Goal: Transaction & Acquisition: Book appointment/travel/reservation

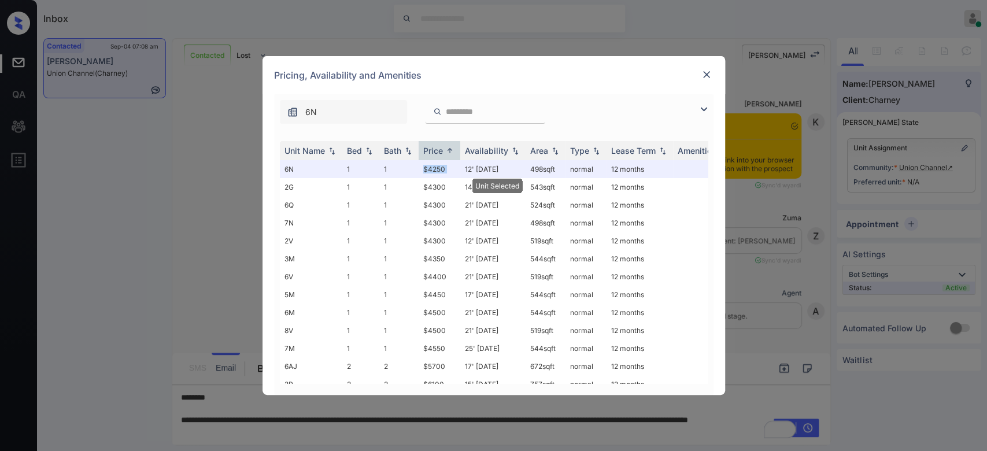
scroll to position [5170, 0]
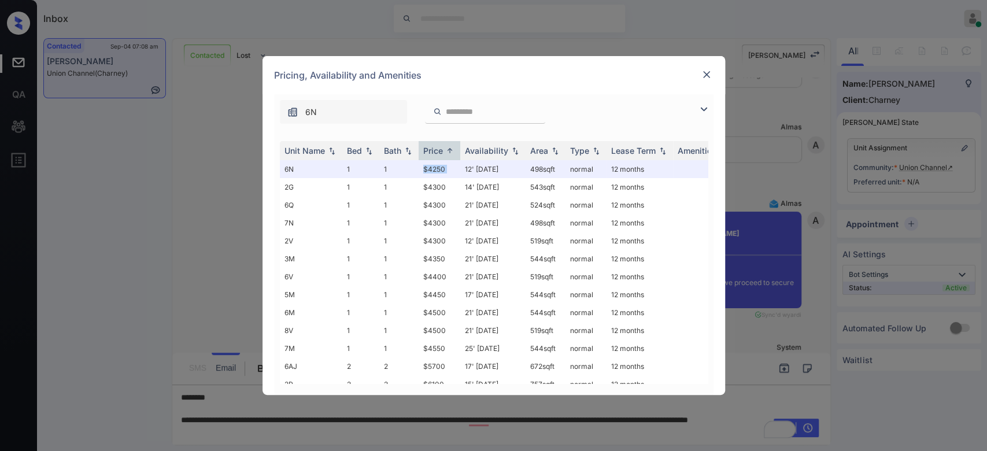
click at [702, 74] on img at bounding box center [707, 75] width 12 height 12
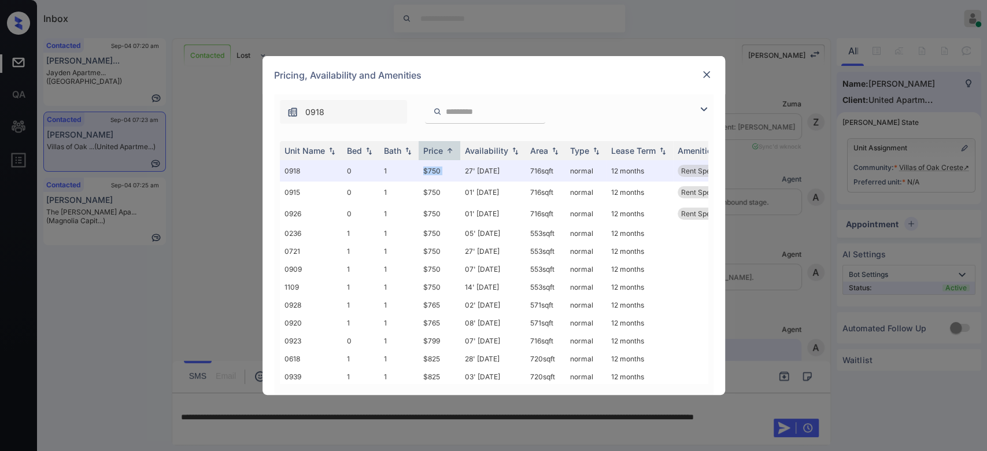
click at [705, 72] on img at bounding box center [707, 75] width 12 height 12
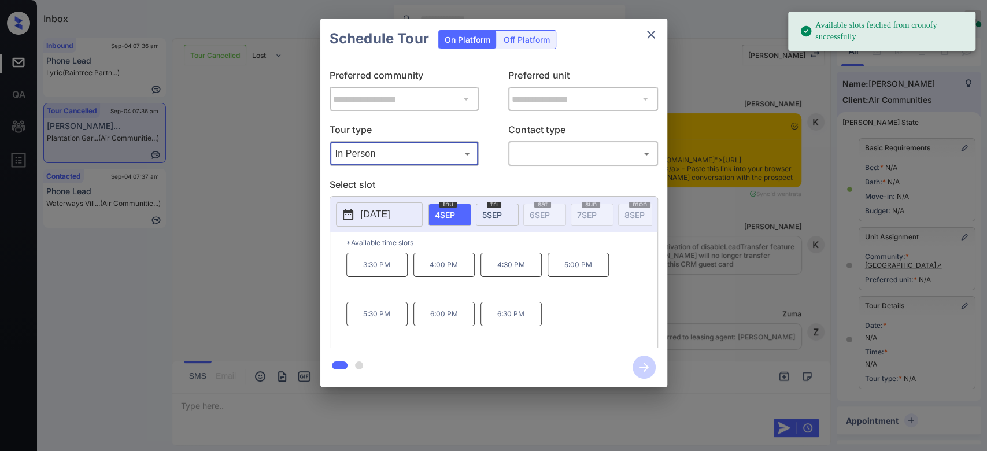
scroll to position [3146, 0]
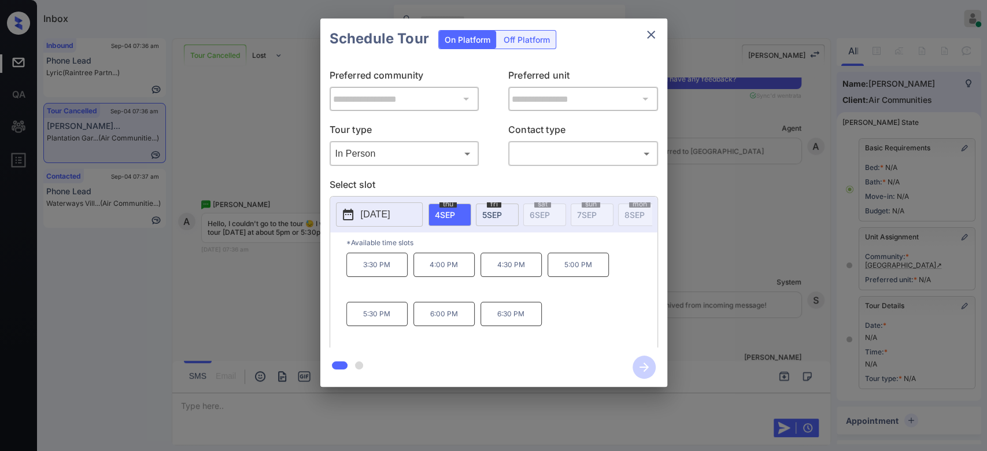
click at [501, 210] on span "5 SEP" at bounding box center [492, 215] width 20 height 10
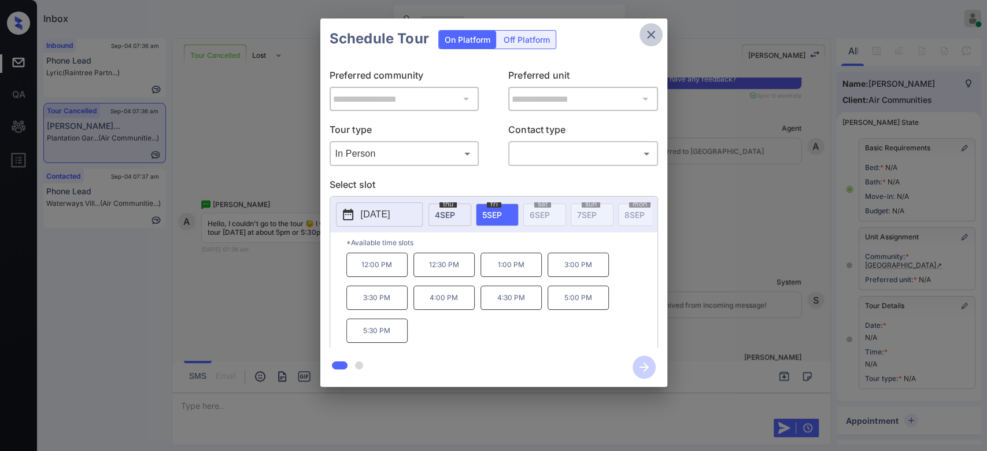
click at [655, 29] on icon "close" at bounding box center [651, 35] width 14 height 14
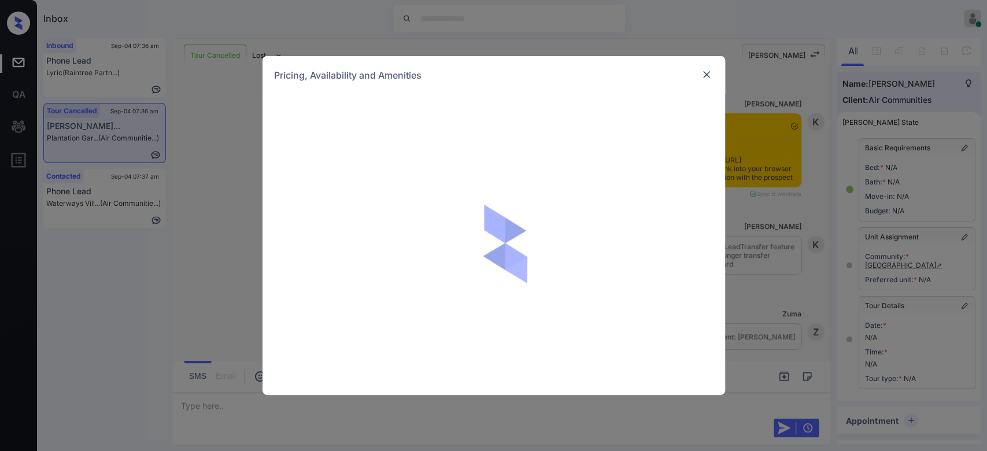
scroll to position [674, 0]
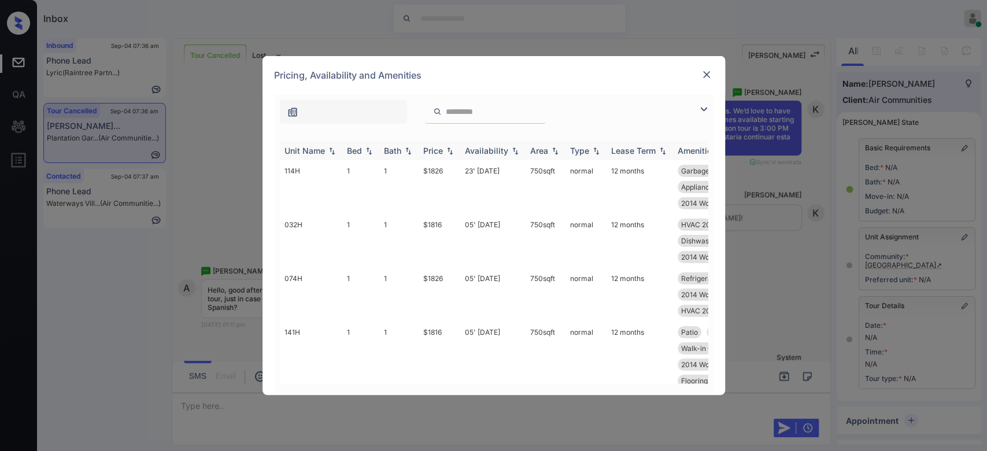
click at [437, 152] on div "Price" at bounding box center [433, 151] width 20 height 10
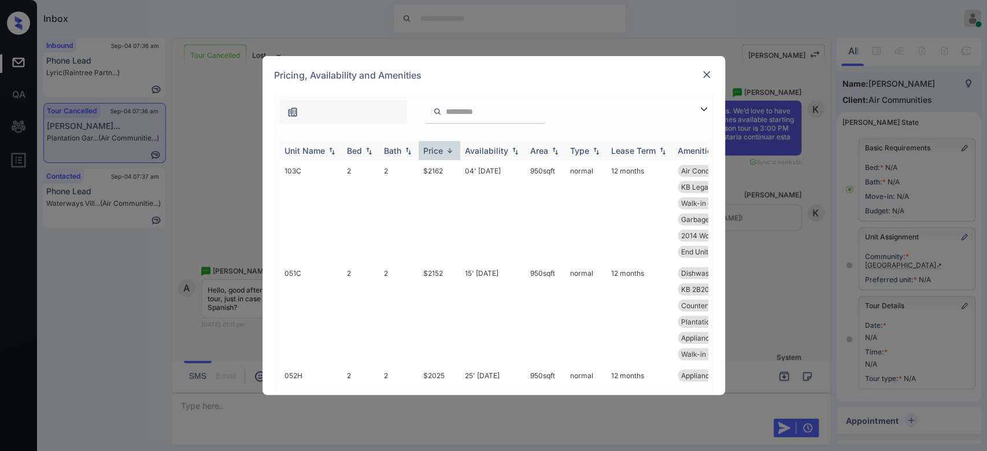
click at [437, 152] on div "Price" at bounding box center [433, 151] width 20 height 10
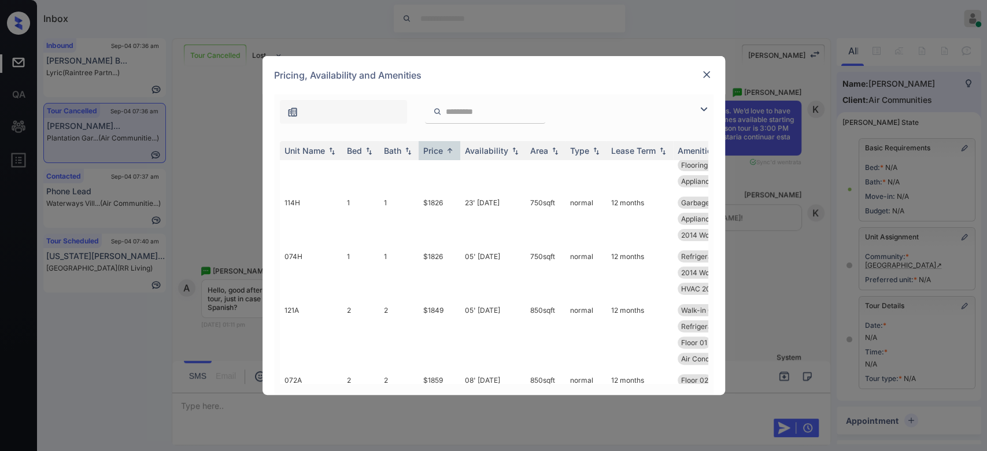
scroll to position [177, 0]
click at [438, 312] on td "$1849" at bounding box center [440, 336] width 42 height 70
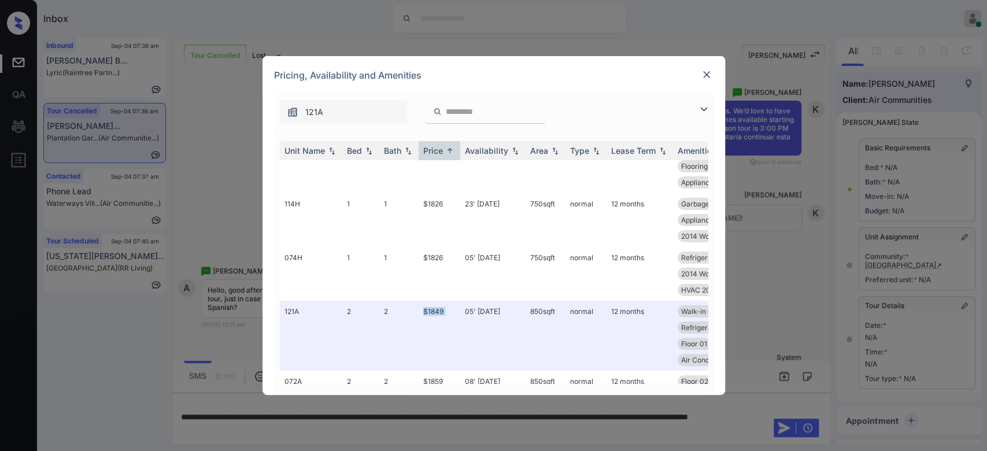
click at [704, 72] on img at bounding box center [707, 75] width 12 height 12
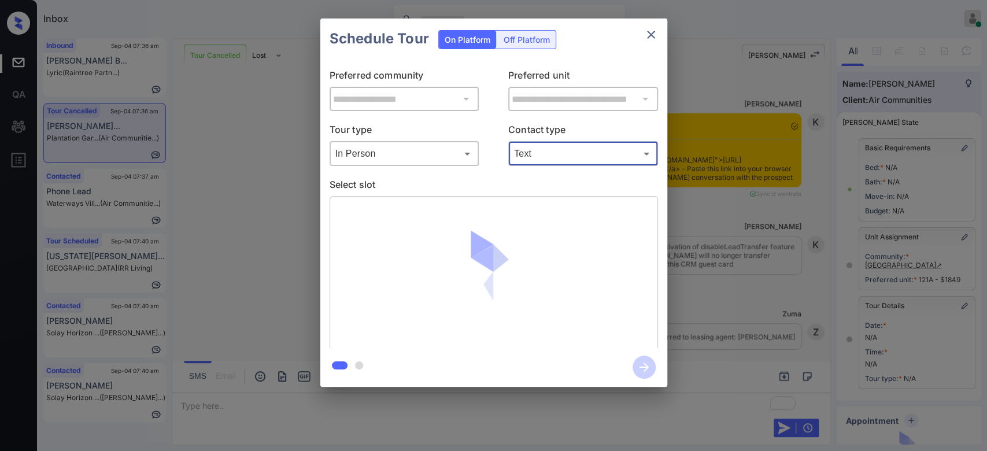
scroll to position [3867, 0]
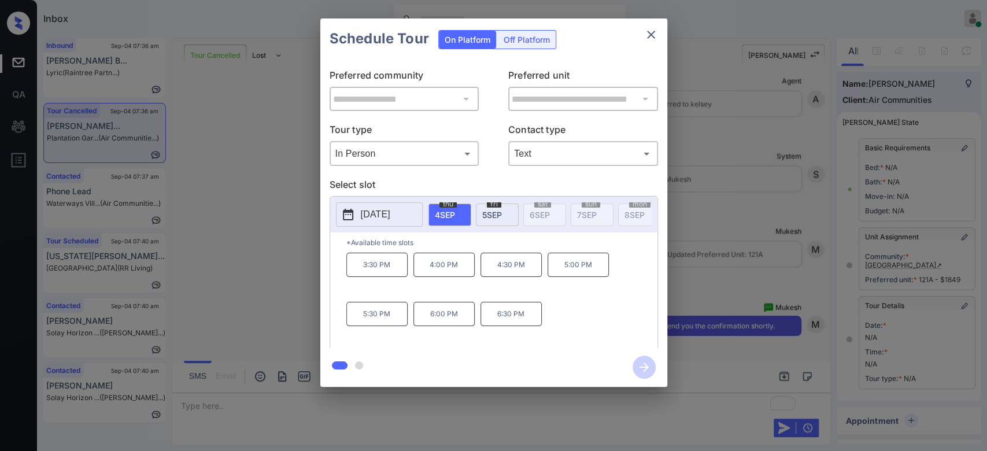
click at [496, 215] on span "5 SEP" at bounding box center [492, 215] width 20 height 10
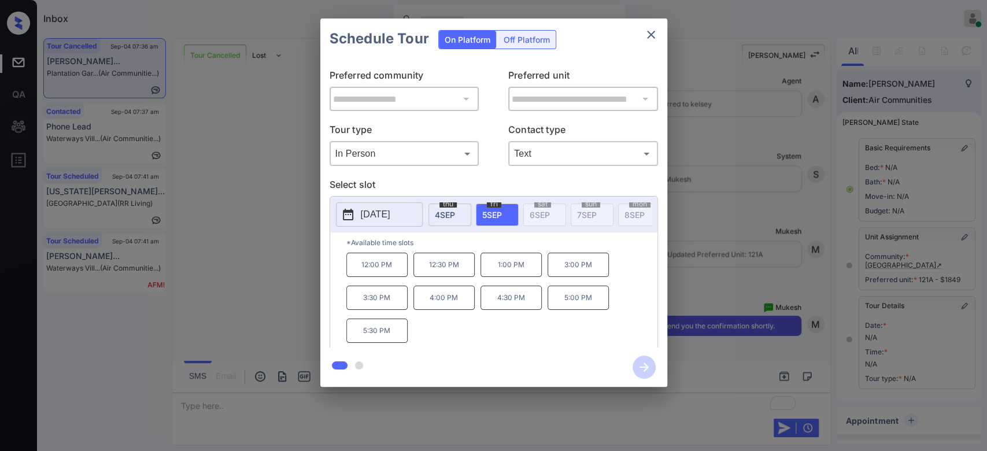
click at [588, 298] on p "5:00 PM" at bounding box center [578, 298] width 61 height 24
click at [634, 363] on icon "button" at bounding box center [644, 367] width 23 height 23
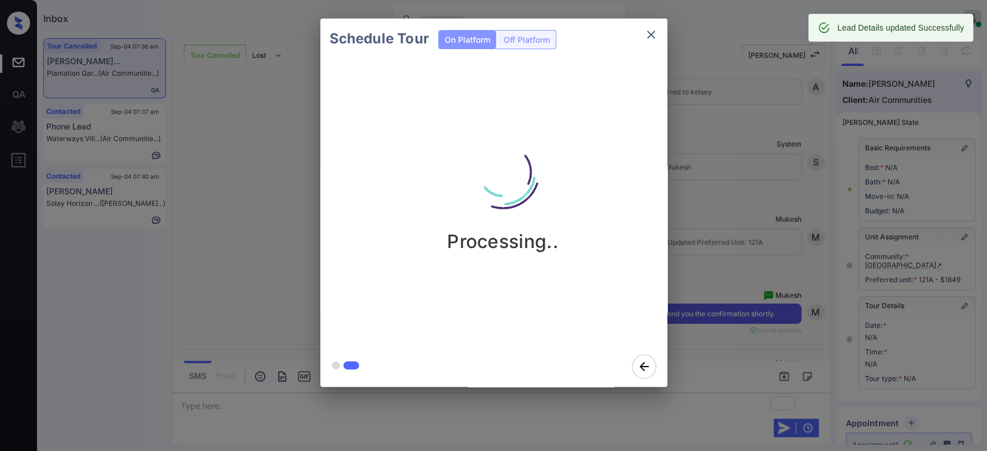
click at [679, 213] on div "Schedule Tour On Platform Off Platform Processing.." at bounding box center [493, 202] width 987 height 405
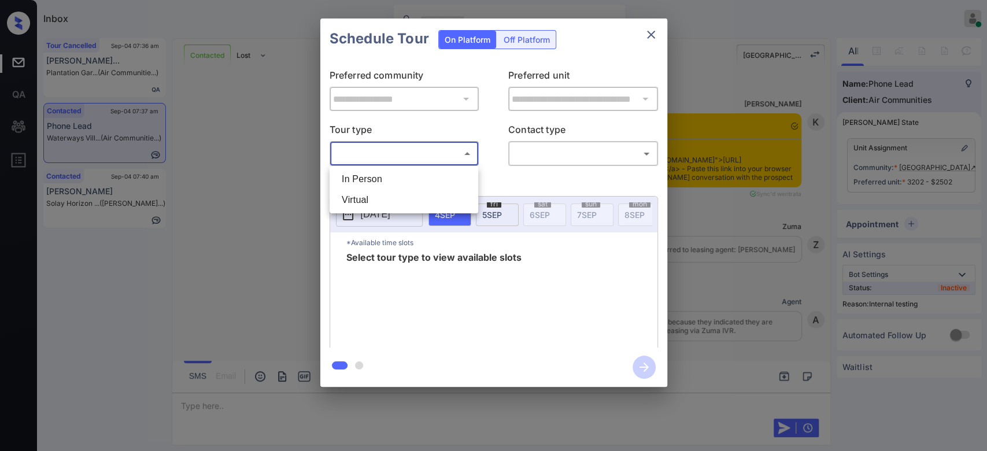
click at [453, 158] on body "Inbox Mukesh Online Set yourself offline Set yourself on break Profile Switch t…" at bounding box center [493, 225] width 987 height 451
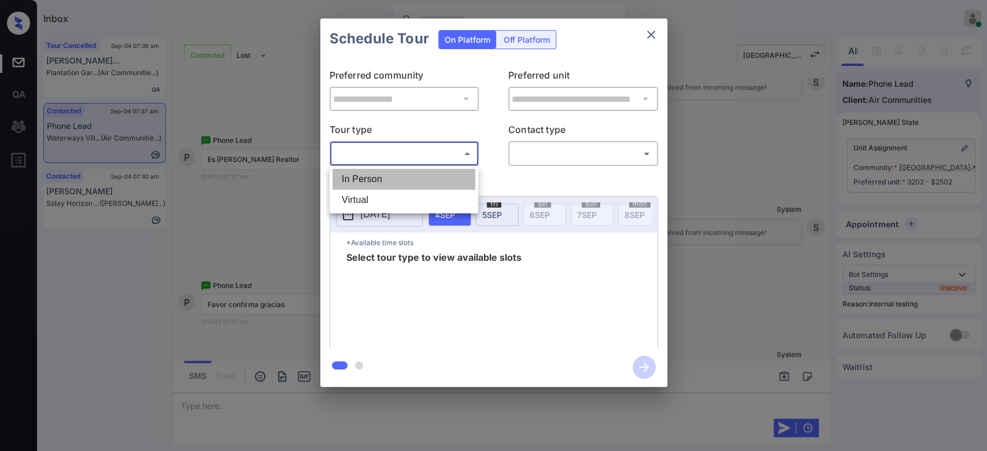
click at [391, 178] on li "In Person" at bounding box center [404, 179] width 143 height 21
type input "********"
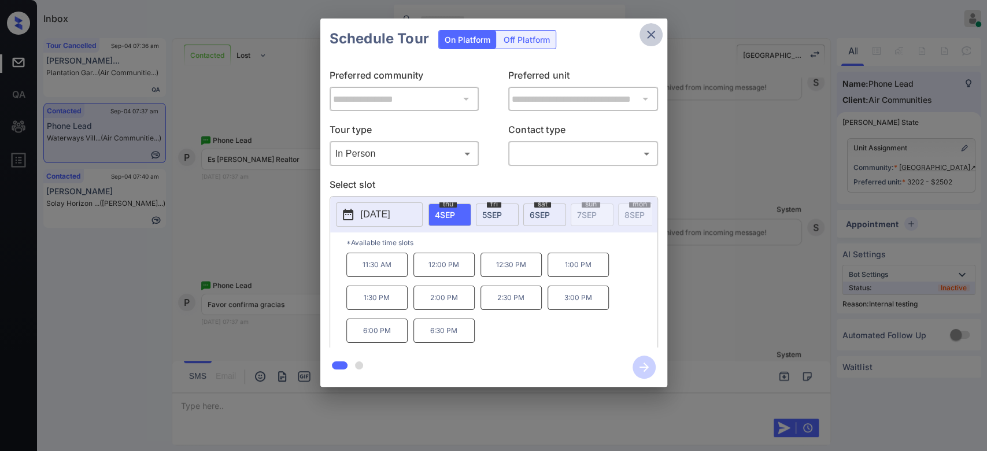
click at [649, 35] on icon "close" at bounding box center [651, 35] width 14 height 14
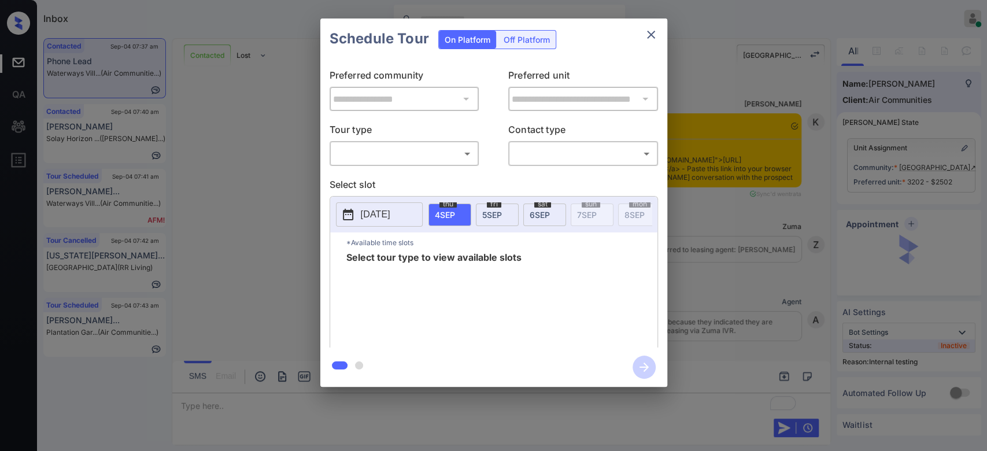
scroll to position [4219, 0]
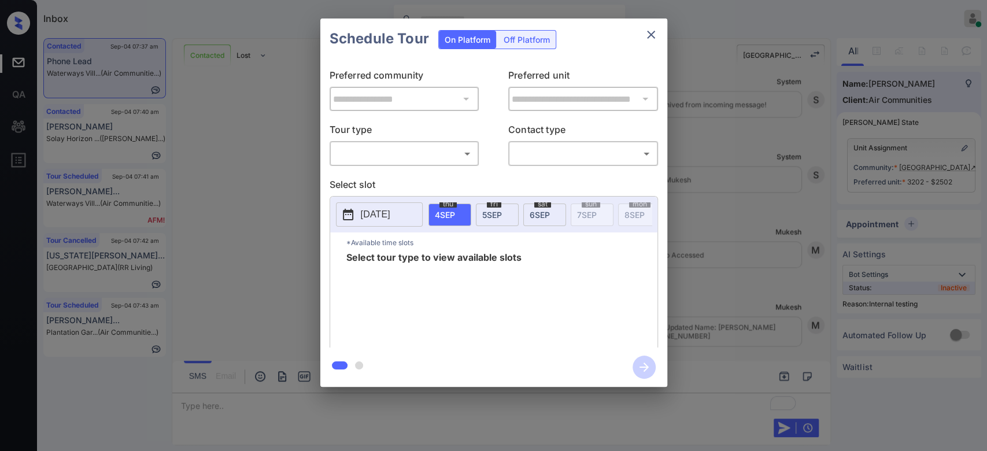
click at [419, 146] on body "Inbox Mukesh Online Set yourself offline Set yourself on break Profile Switch t…" at bounding box center [493, 225] width 987 height 451
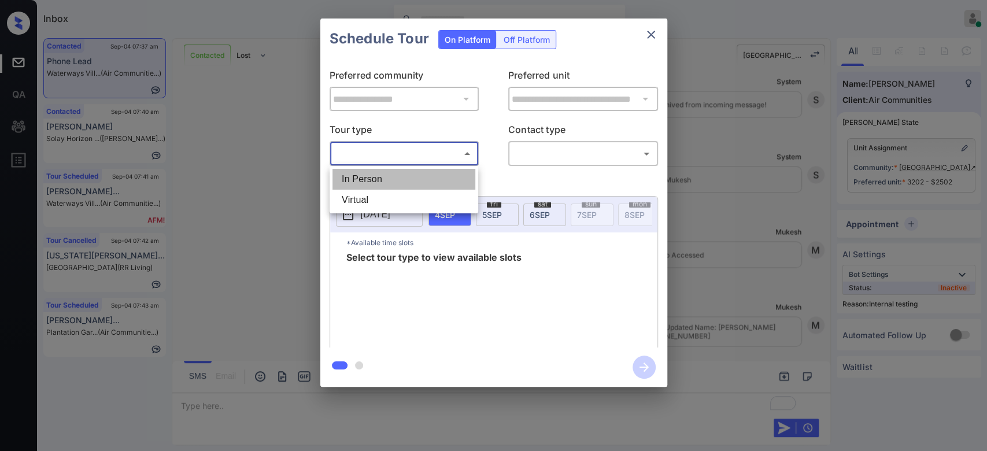
click at [363, 179] on li "In Person" at bounding box center [404, 179] width 143 height 21
type input "********"
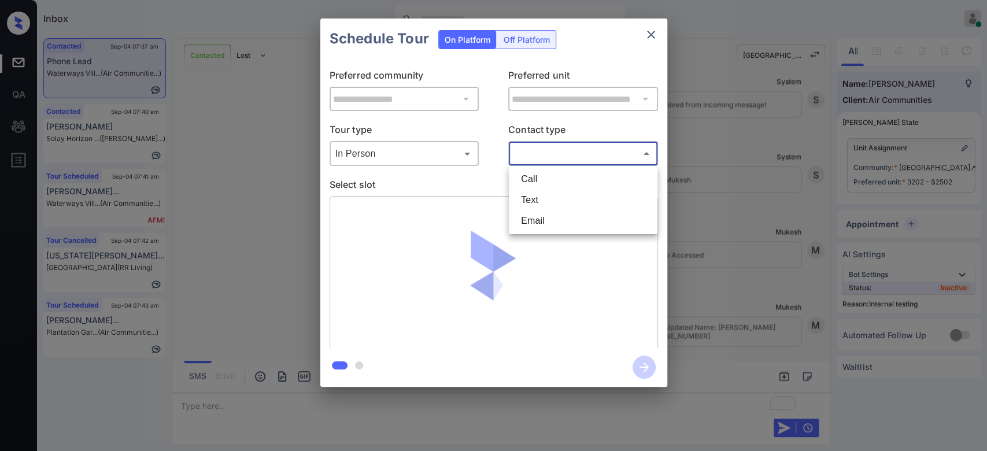
drag, startPoint x: 545, startPoint y: 158, endPoint x: 540, endPoint y: 199, distance: 40.9
click at [540, 199] on body "Inbox Mukesh Online Set yourself offline Set yourself on break Profile Switch t…" at bounding box center [493, 225] width 987 height 451
click at [540, 199] on li "Text" at bounding box center [583, 200] width 143 height 21
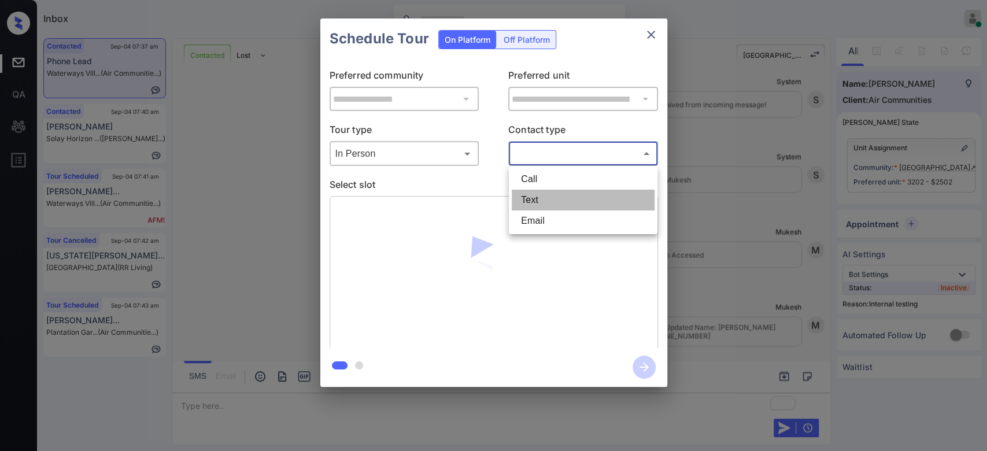
type input "****"
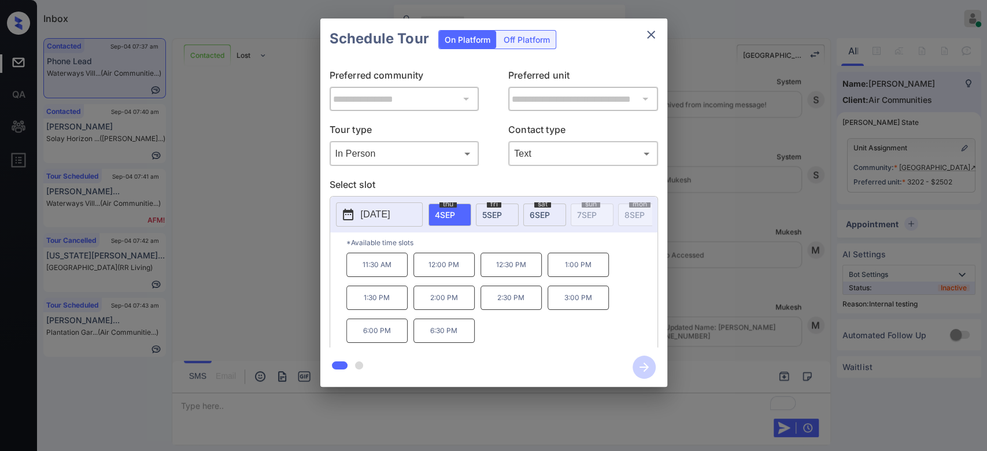
click at [445, 305] on p "2:00 PM" at bounding box center [443, 298] width 61 height 24
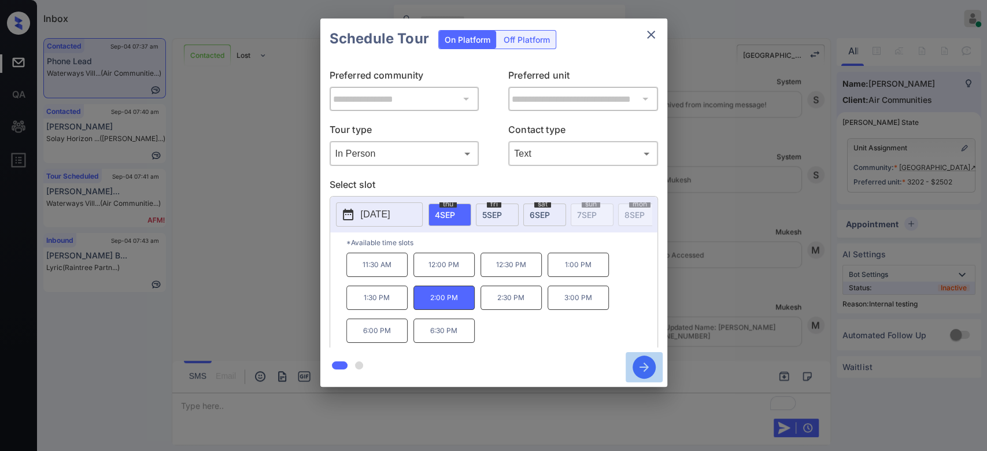
click at [651, 365] on icon "button" at bounding box center [644, 367] width 23 height 23
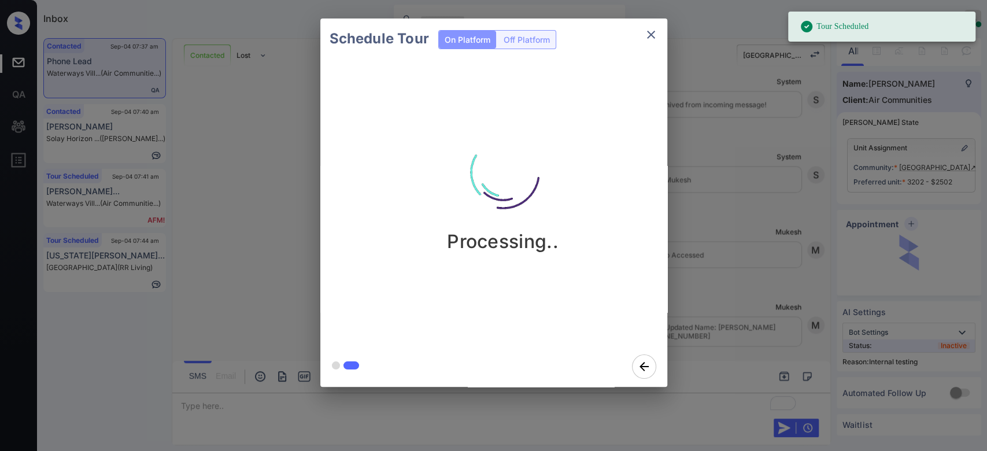
click at [722, 176] on div "Schedule Tour On Platform Off Platform Processing.." at bounding box center [493, 202] width 987 height 405
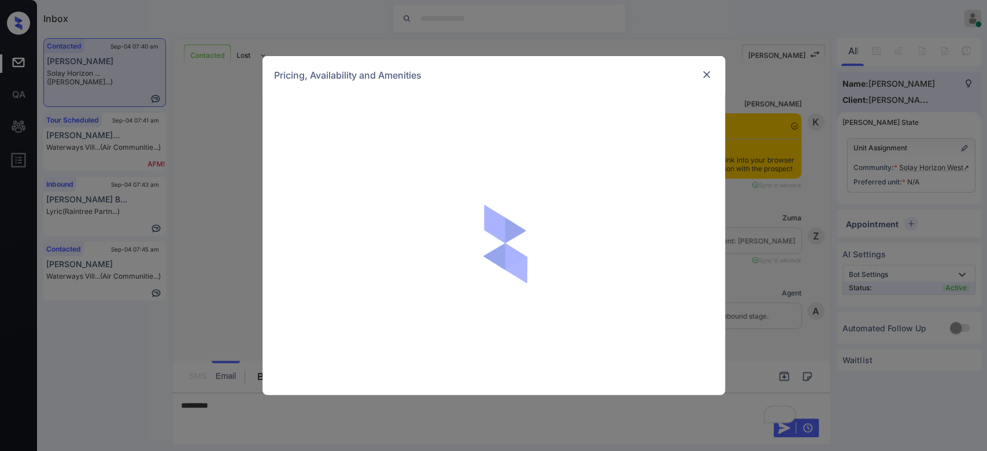
scroll to position [647, 0]
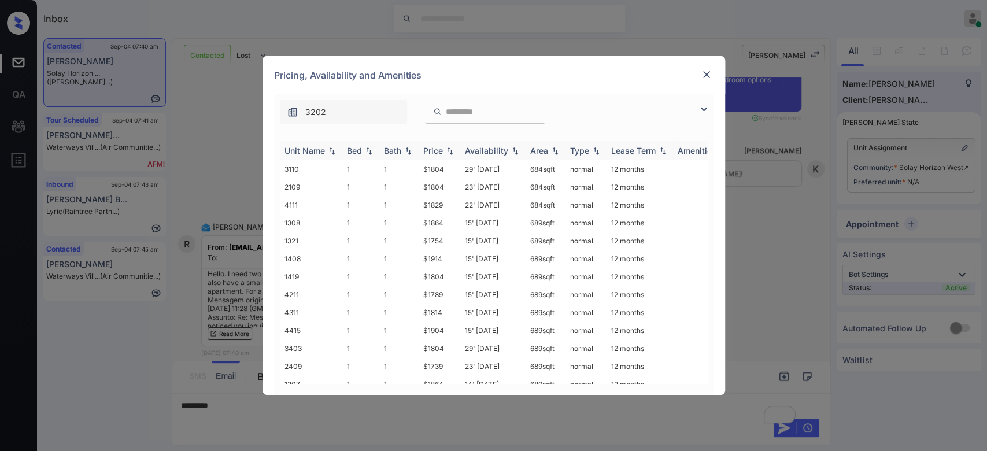
click at [430, 155] on div "Price" at bounding box center [433, 151] width 20 height 10
click at [435, 283] on td "$2284" at bounding box center [440, 292] width 42 height 18
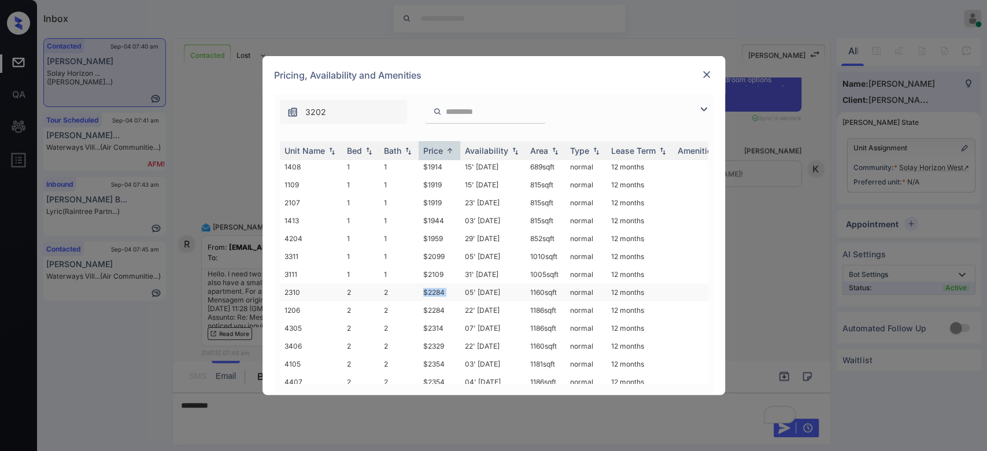
click at [435, 283] on td "$2284" at bounding box center [440, 292] width 42 height 18
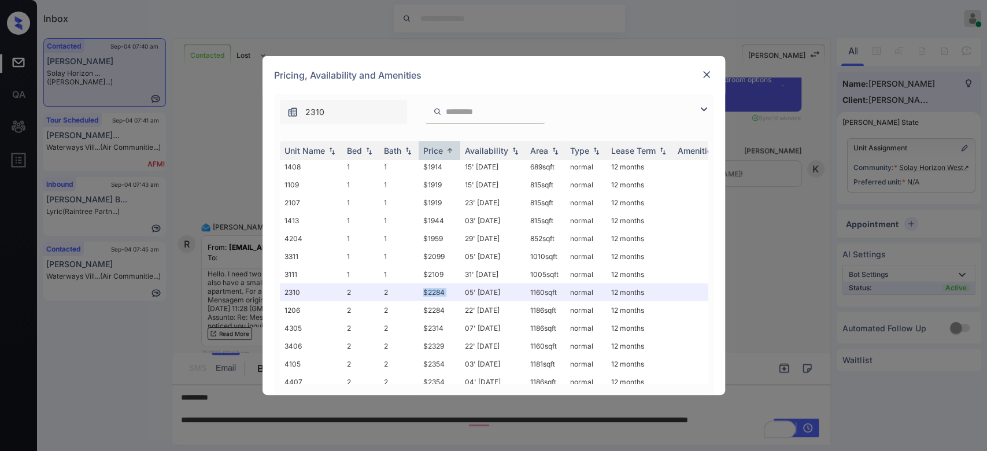
click at [704, 77] on img at bounding box center [707, 75] width 12 height 12
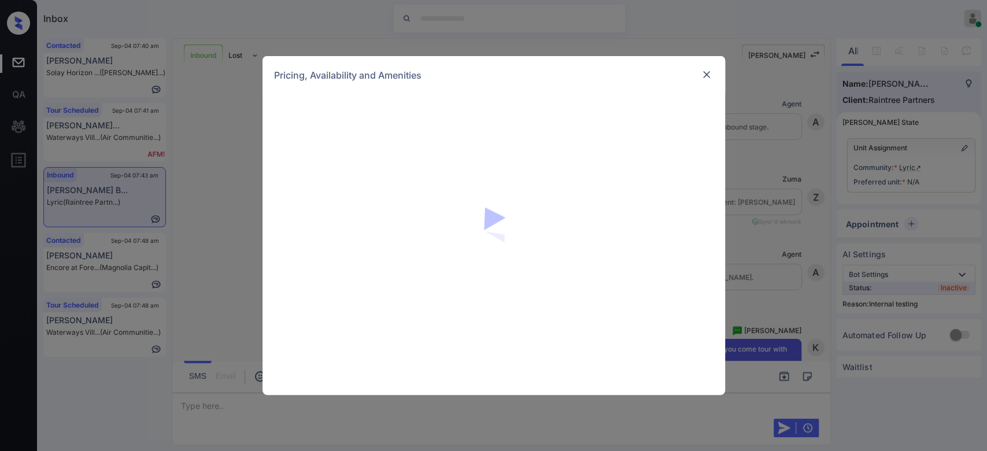
scroll to position [6096, 0]
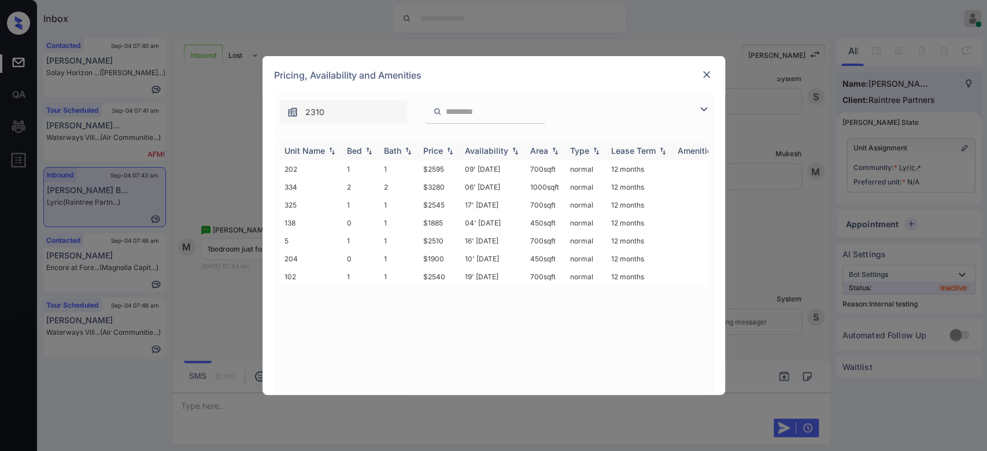
click at [430, 152] on div "Price" at bounding box center [433, 151] width 20 height 10
click at [434, 200] on td "$2510" at bounding box center [440, 205] width 42 height 18
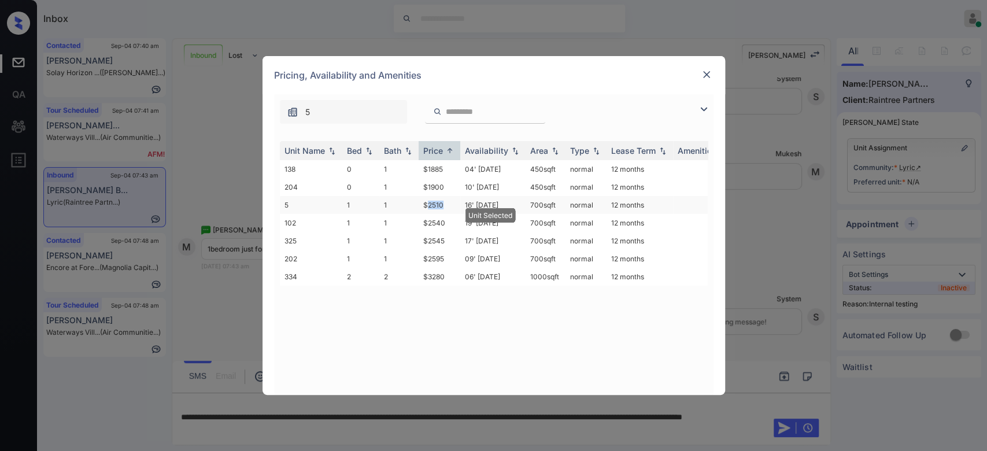
click at [434, 200] on td "$2510" at bounding box center [440, 205] width 42 height 18
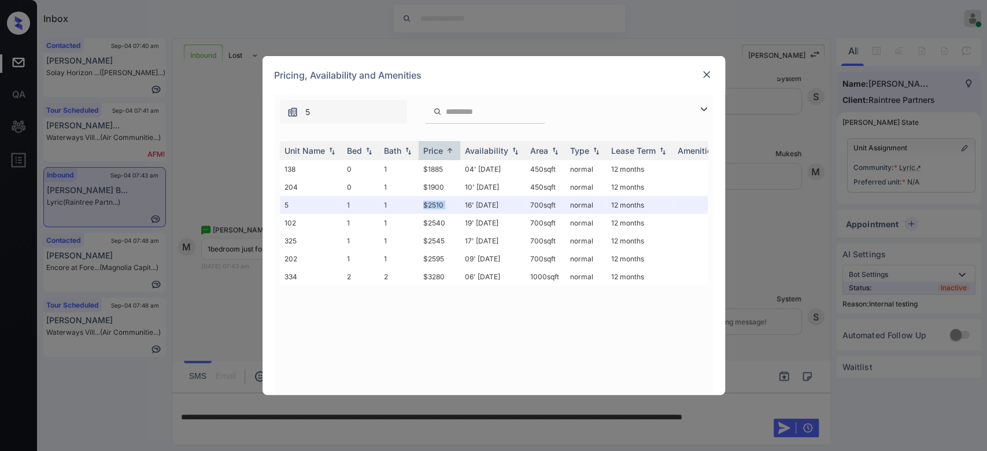
click at [707, 72] on img at bounding box center [707, 75] width 12 height 12
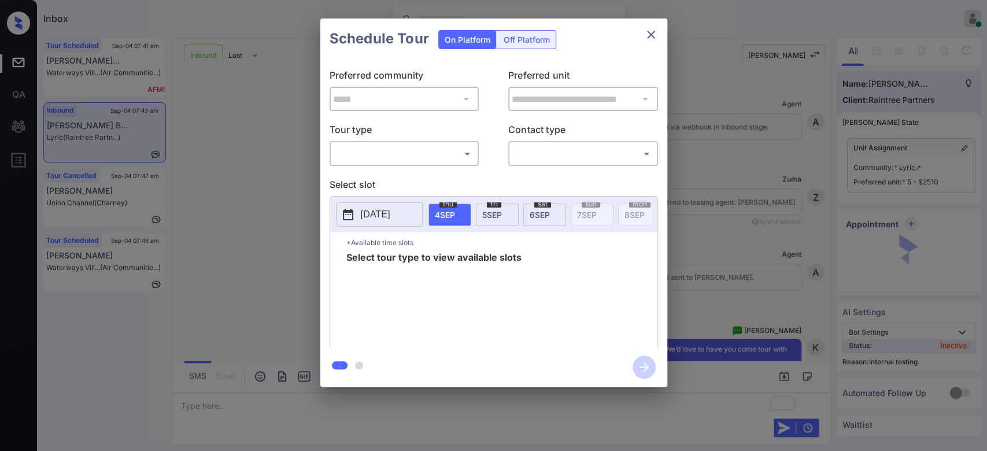
scroll to position [4336, 0]
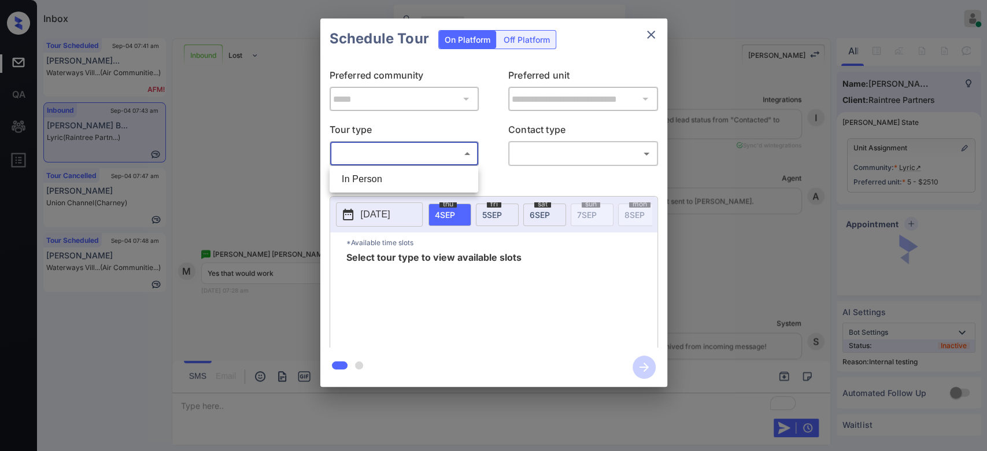
click at [448, 157] on body "Inbox Mukesh Online Set yourself offline Set yourself on break Profile Switch t…" at bounding box center [493, 225] width 987 height 451
click at [381, 176] on li "In Person" at bounding box center [404, 179] width 143 height 21
type input "********"
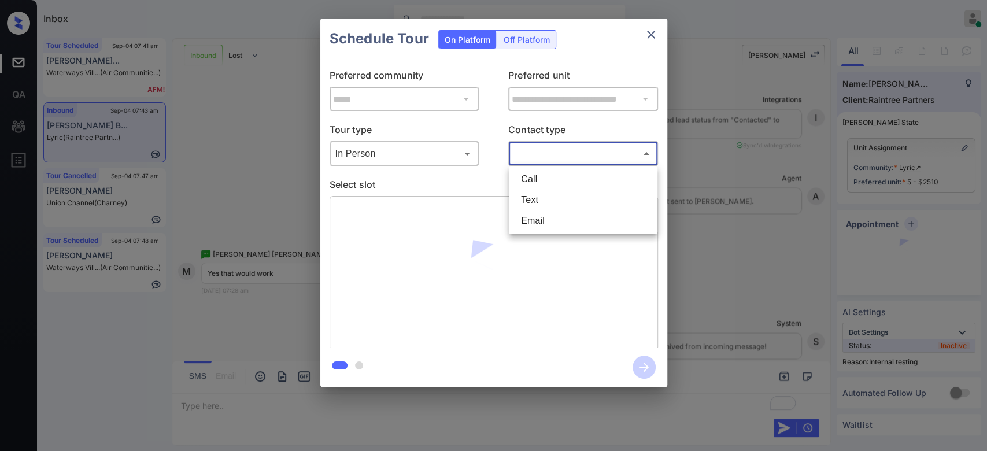
click at [532, 155] on body "Inbox Mukesh Online Set yourself offline Set yourself on break Profile Switch t…" at bounding box center [493, 225] width 987 height 451
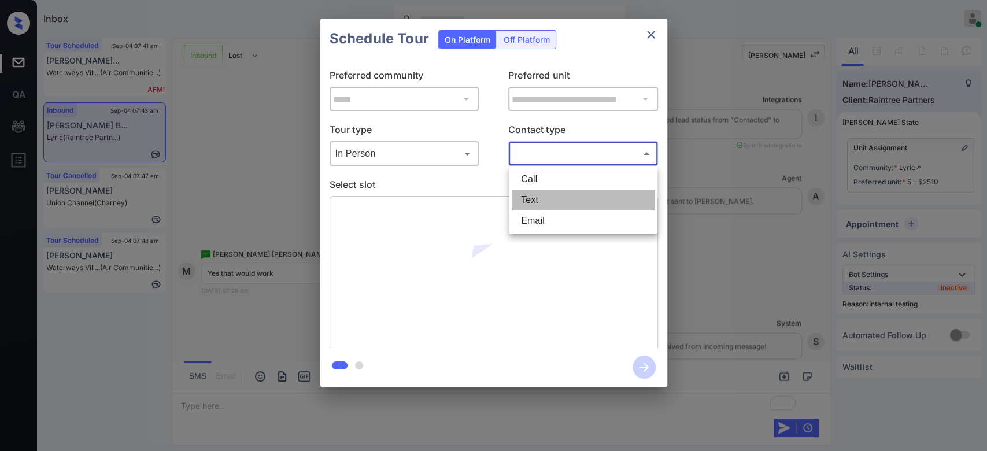
click at [537, 195] on li "Text" at bounding box center [583, 200] width 143 height 21
type input "****"
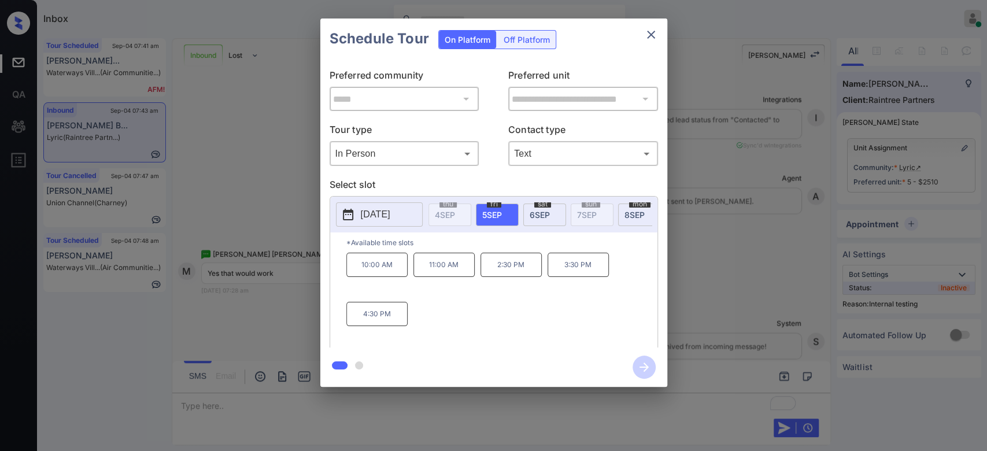
click at [392, 326] on p "4:30 PM" at bounding box center [376, 314] width 61 height 24
click at [648, 363] on icon "button" at bounding box center [644, 367] width 23 height 23
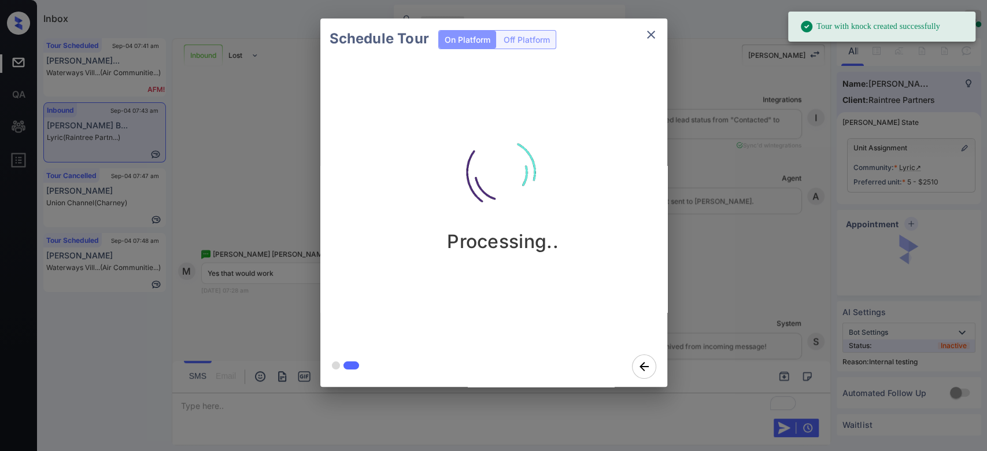
click at [718, 235] on div "Schedule Tour On Platform Off Platform Processing.." at bounding box center [493, 202] width 987 height 405
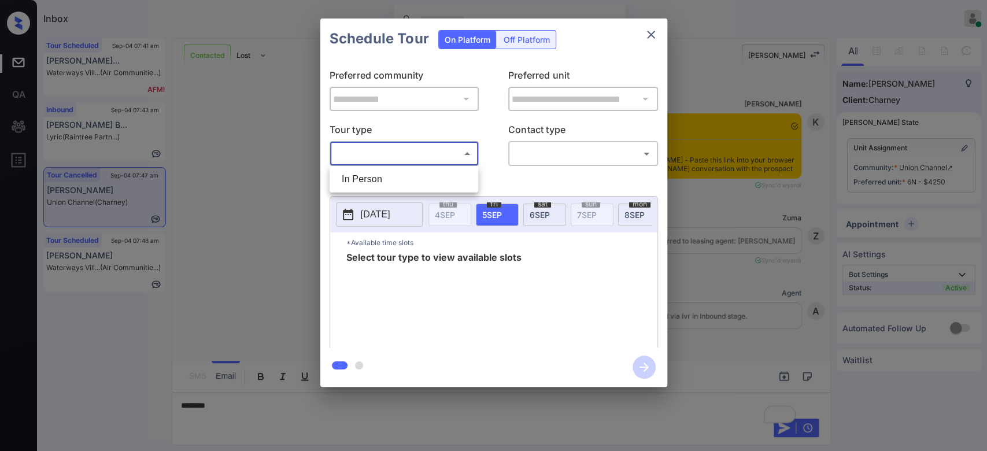
scroll to position [7822, 0]
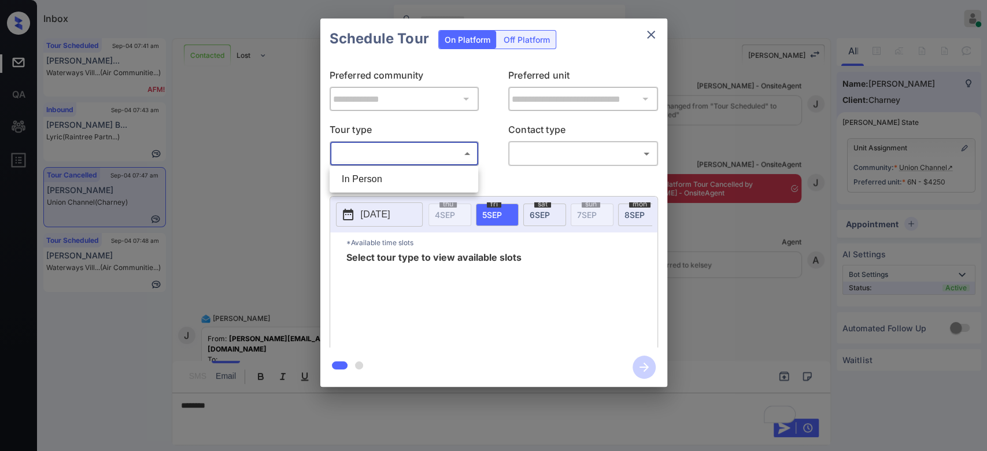
click at [424, 150] on body "Inbox Mukesh Online Set yourself offline Set yourself on break Profile Switch t…" at bounding box center [493, 225] width 987 height 451
click at [376, 183] on li "In Person" at bounding box center [404, 179] width 143 height 21
type input "********"
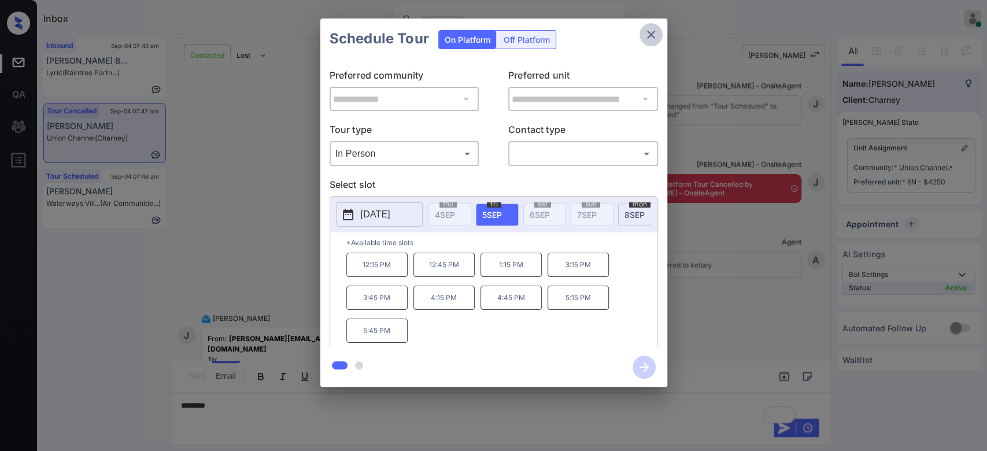
click at [643, 37] on button "close" at bounding box center [651, 34] width 23 height 23
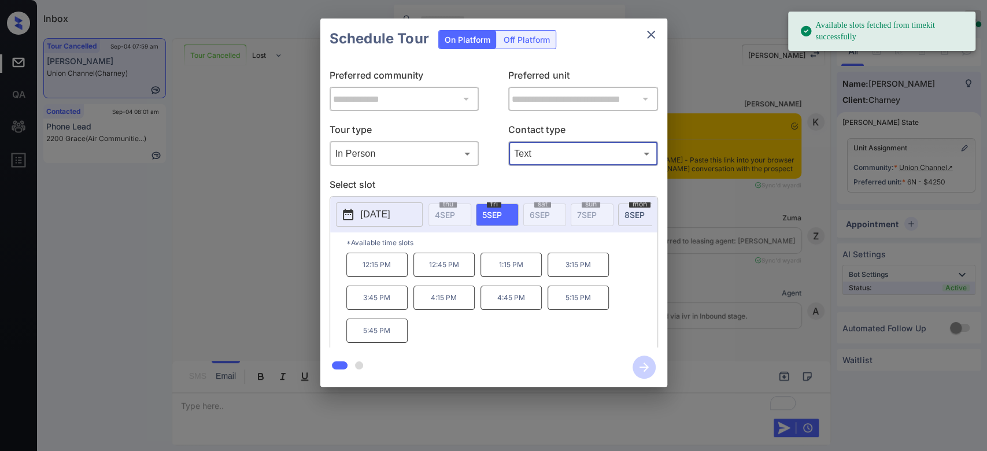
scroll to position [8931, 0]
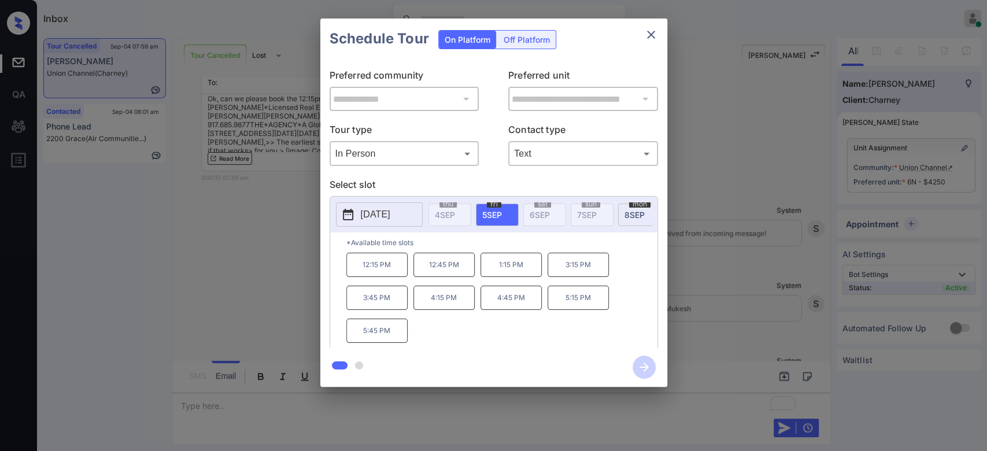
click at [392, 275] on p "12:15 PM" at bounding box center [376, 265] width 61 height 24
click at [649, 370] on icon "button" at bounding box center [644, 367] width 23 height 23
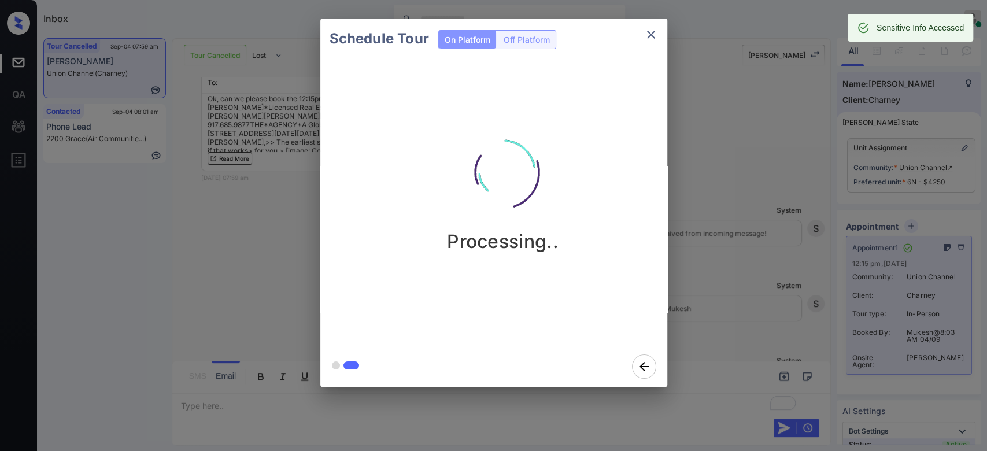
click at [710, 187] on div "Schedule Tour On Platform Off Platform Processing.." at bounding box center [493, 202] width 987 height 405
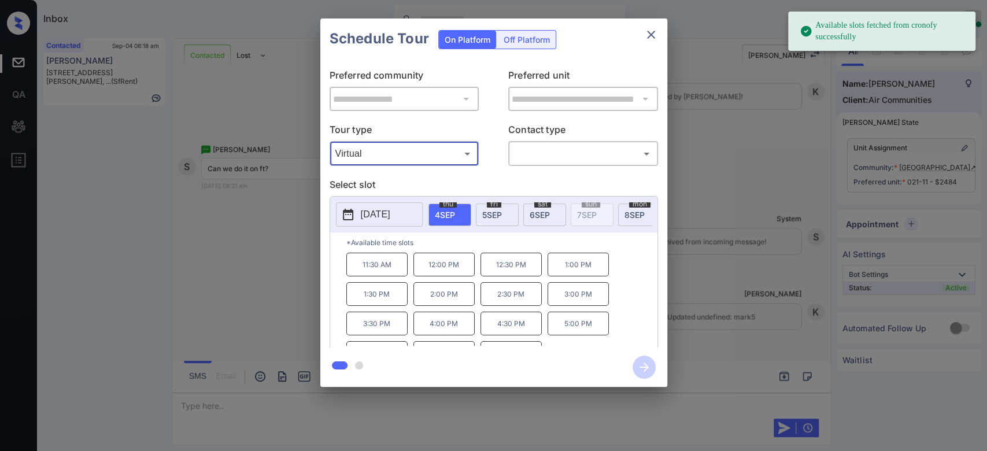
scroll to position [19, 0]
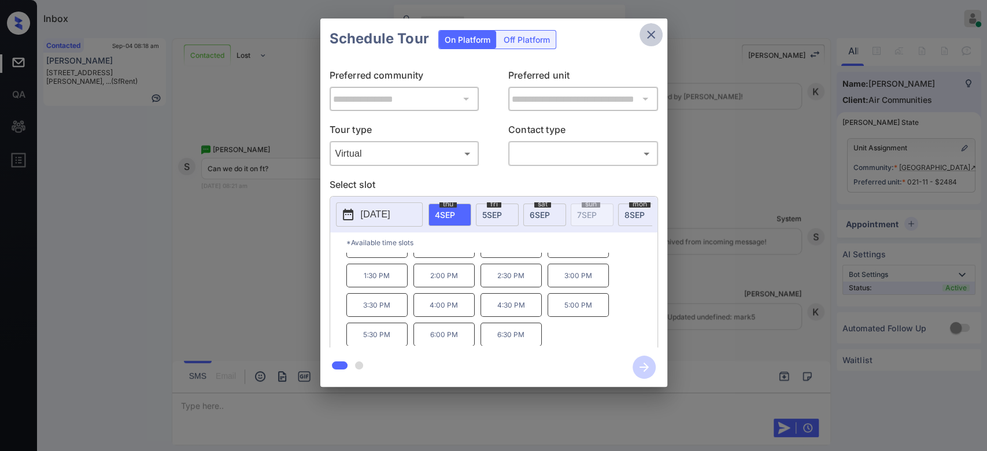
click at [652, 28] on icon "close" at bounding box center [651, 35] width 14 height 14
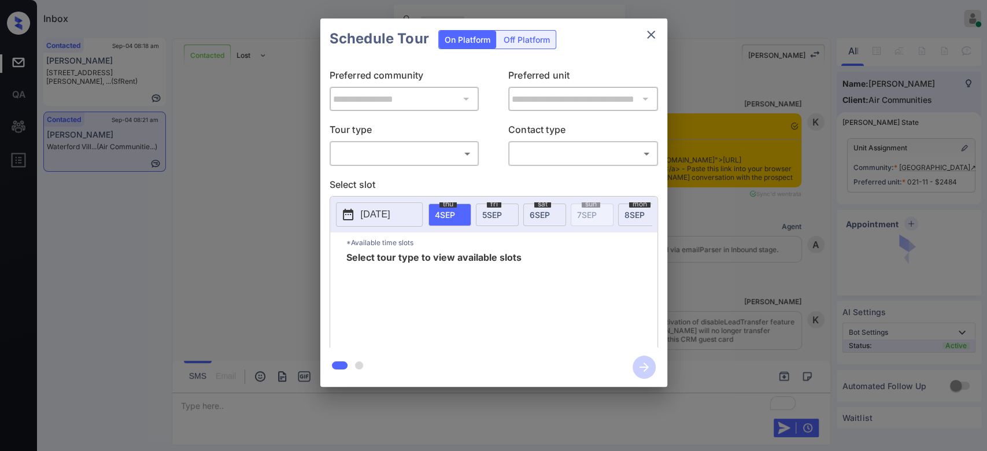
scroll to position [2155, 0]
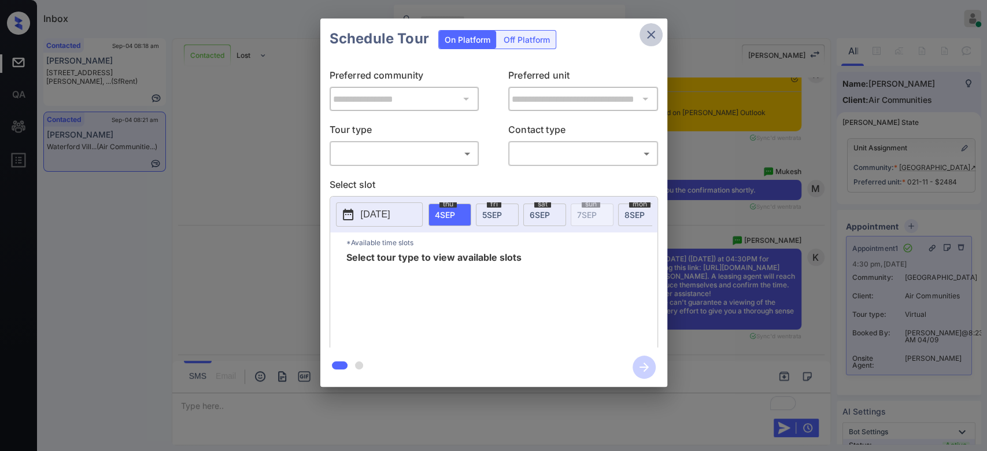
click at [648, 29] on icon "close" at bounding box center [651, 35] width 14 height 14
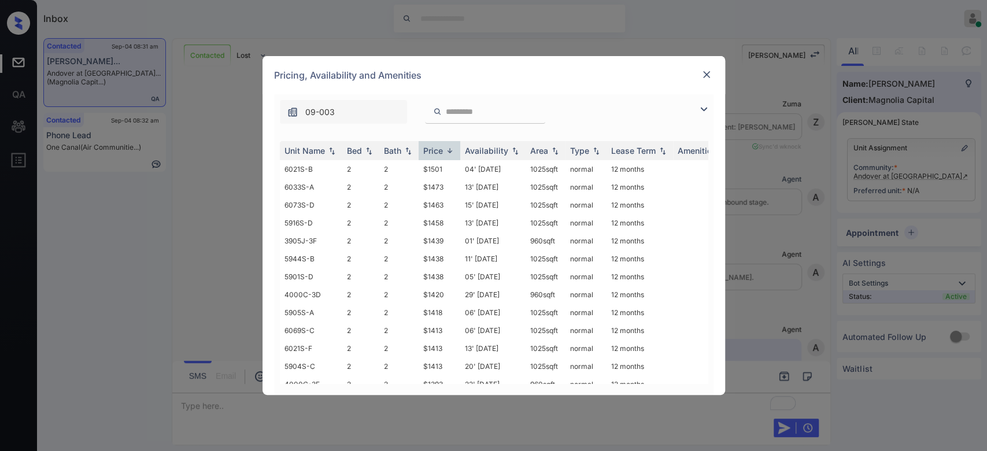
scroll to position [862, 0]
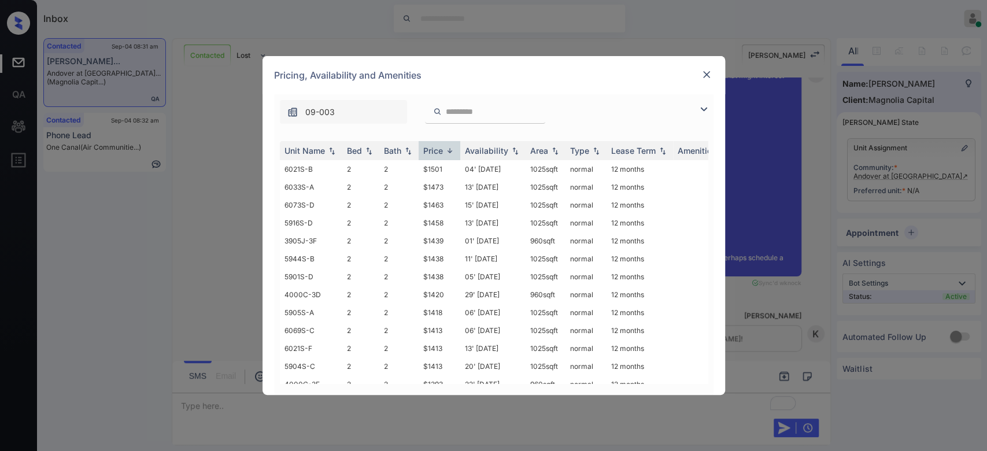
click at [433, 147] on div "Price" at bounding box center [433, 151] width 20 height 10
click at [474, 110] on input "search" at bounding box center [492, 112] width 95 height 10
type input "*"
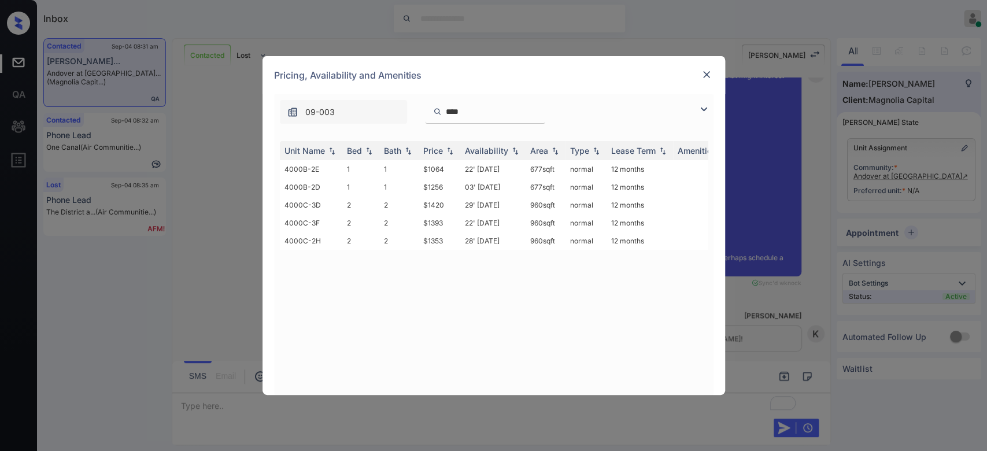
type input "****"
click at [441, 187] on td "$1256" at bounding box center [440, 187] width 42 height 18
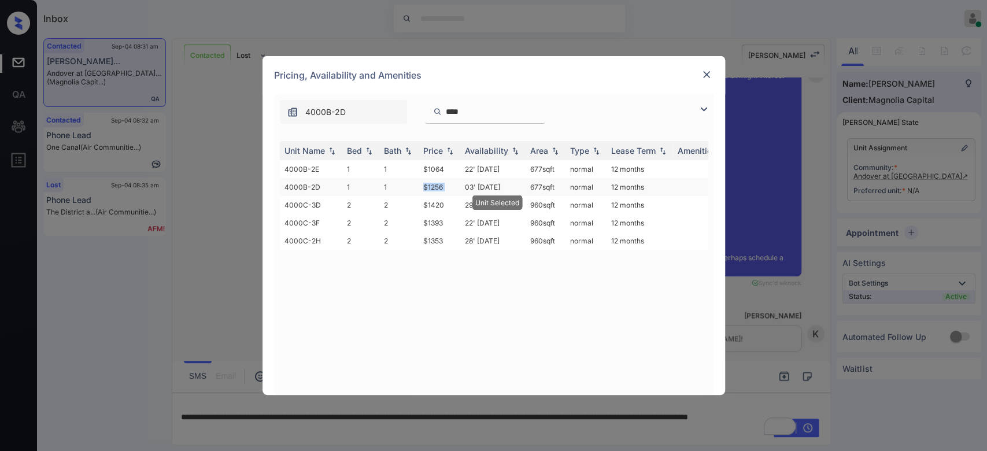
click at [441, 187] on td "$1256" at bounding box center [440, 187] width 42 height 18
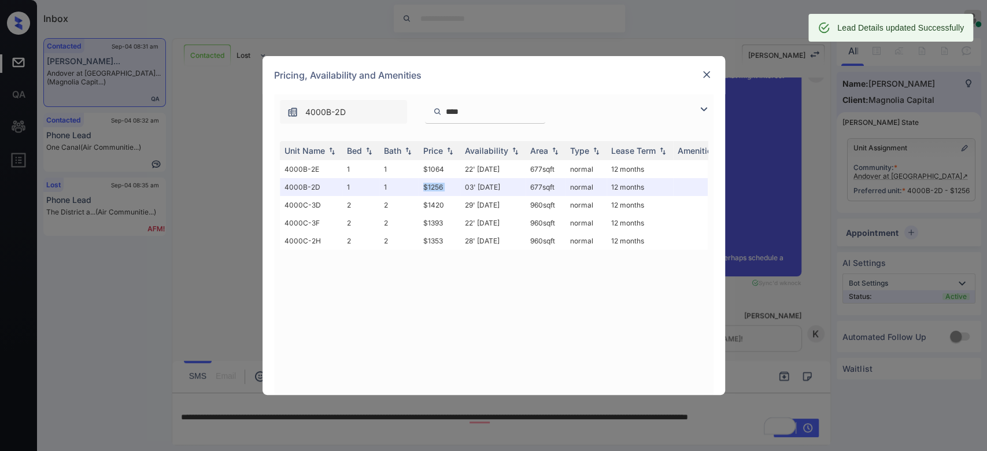
click at [704, 76] on img at bounding box center [707, 75] width 12 height 12
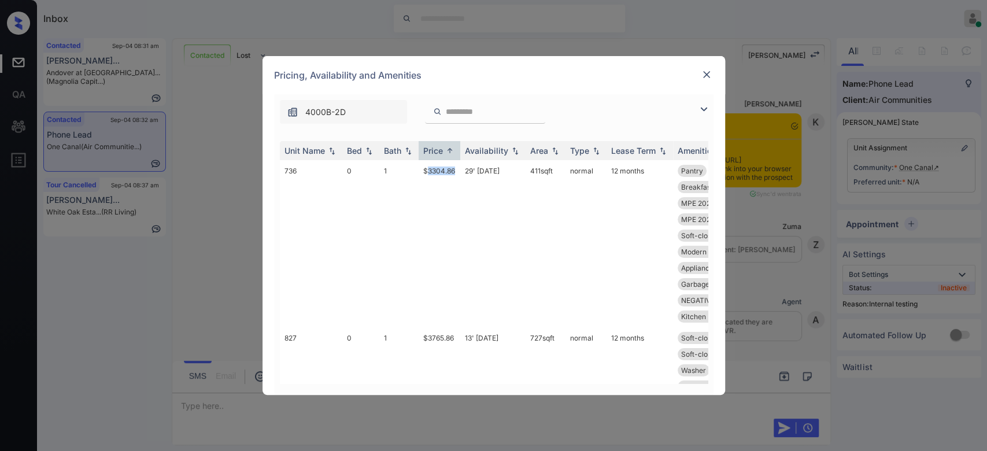
click at [444, 170] on td "$3304.86" at bounding box center [440, 243] width 42 height 167
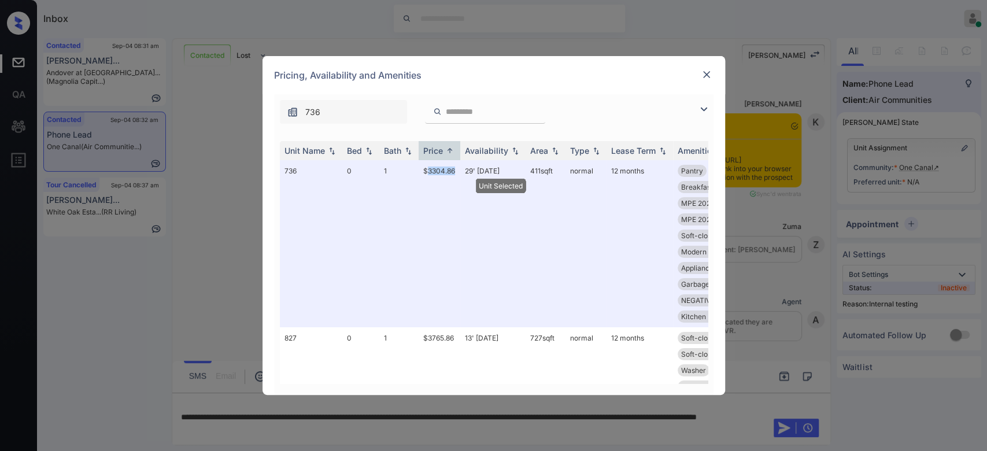
scroll to position [2424, 0]
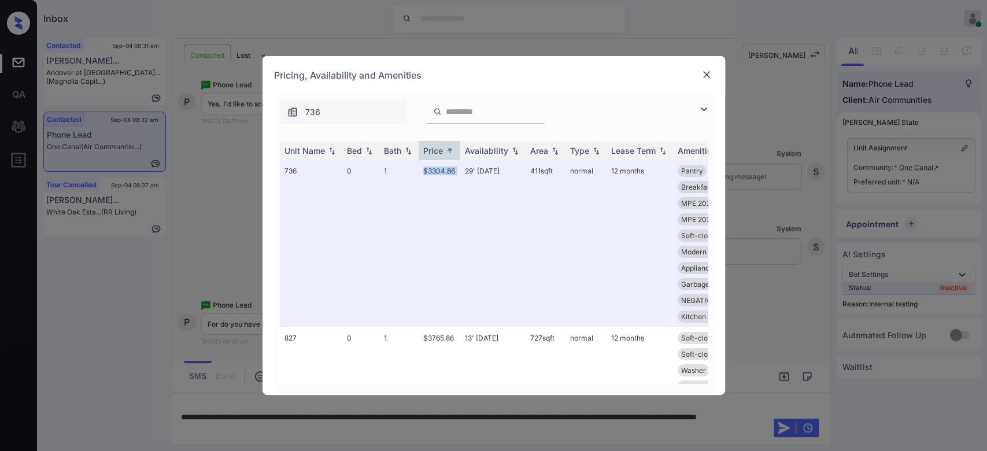
click at [709, 71] on img at bounding box center [707, 75] width 12 height 12
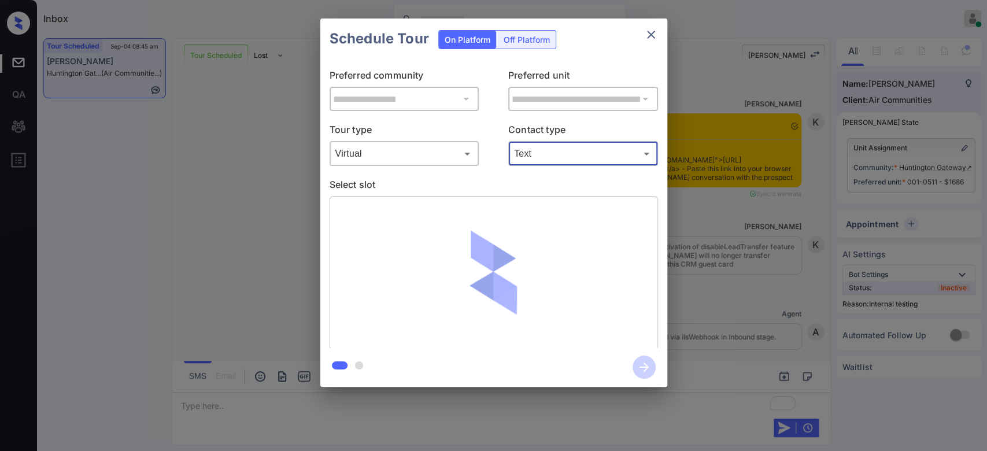
scroll to position [6387, 0]
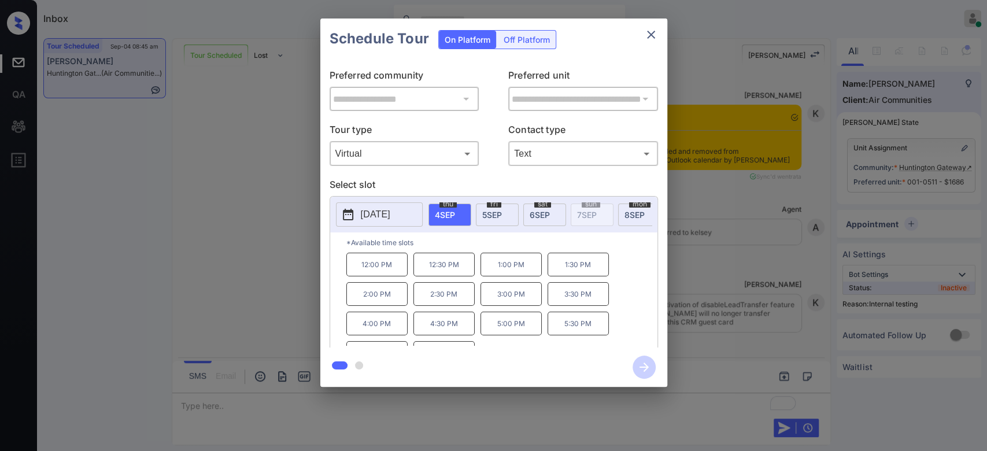
click at [583, 273] on p "1:30 PM" at bounding box center [578, 265] width 61 height 24
click at [634, 363] on icon "button" at bounding box center [644, 367] width 23 height 23
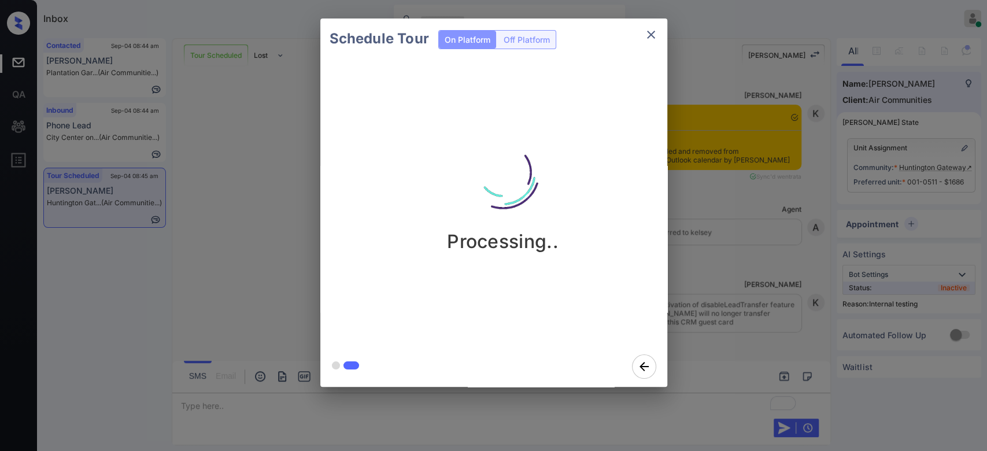
click at [696, 105] on div "Schedule Tour On Platform Off Platform Processing.." at bounding box center [493, 202] width 987 height 405
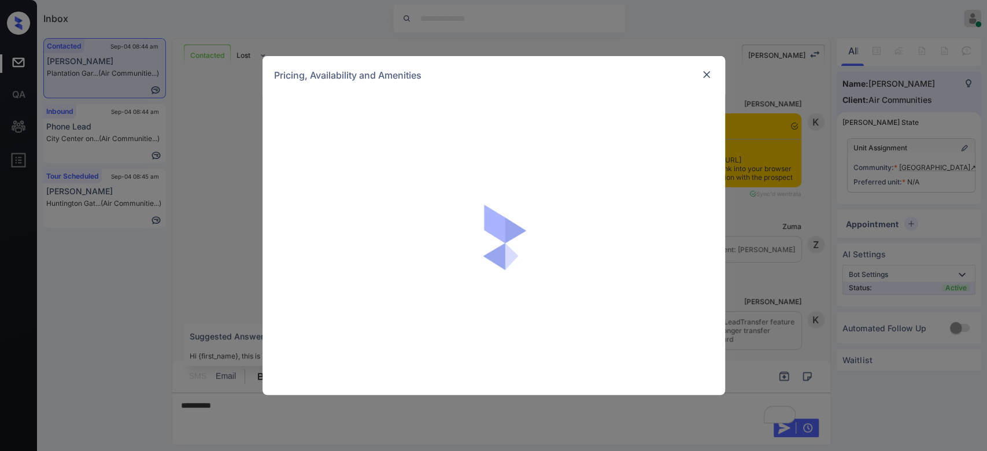
scroll to position [842, 0]
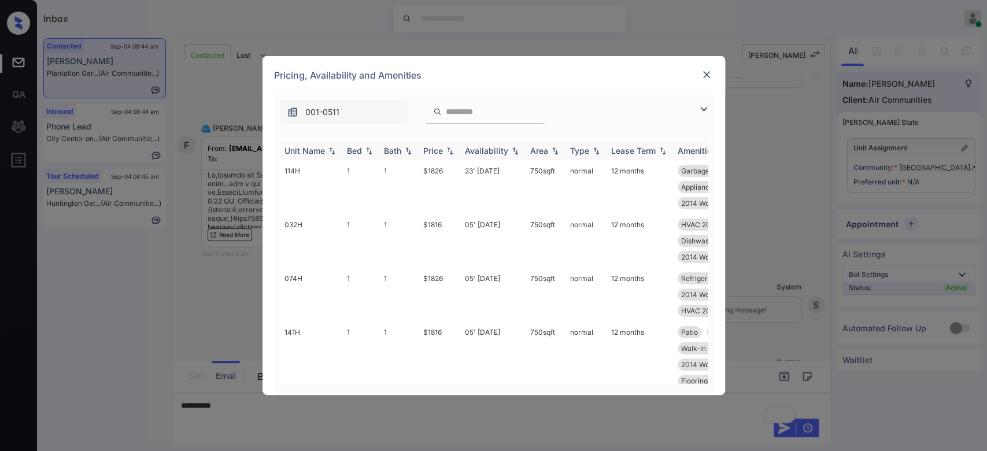
click at [435, 153] on div "Price" at bounding box center [433, 151] width 20 height 10
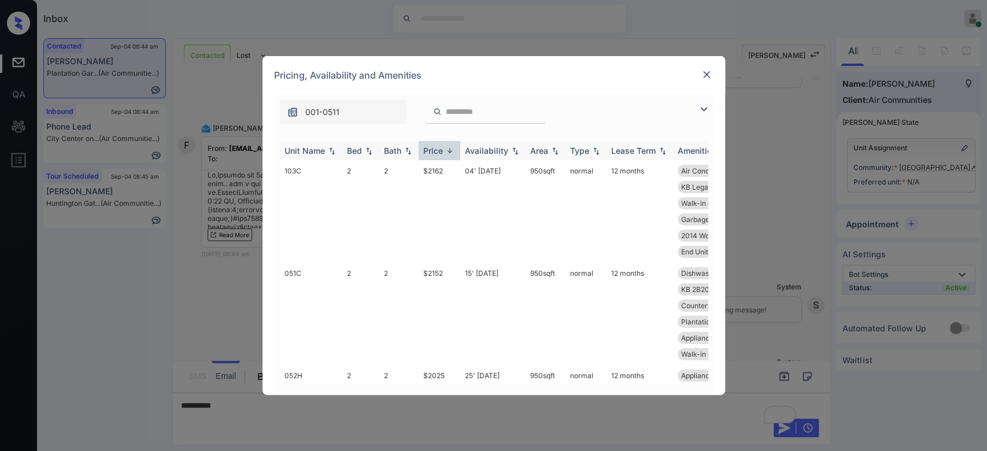
click at [435, 153] on div "Price" at bounding box center [433, 151] width 20 height 10
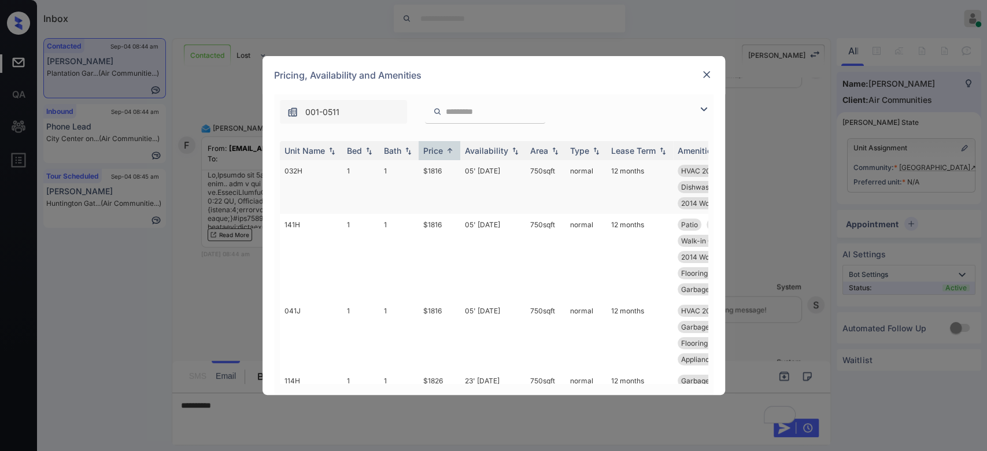
click at [436, 173] on td "$1816" at bounding box center [440, 187] width 42 height 54
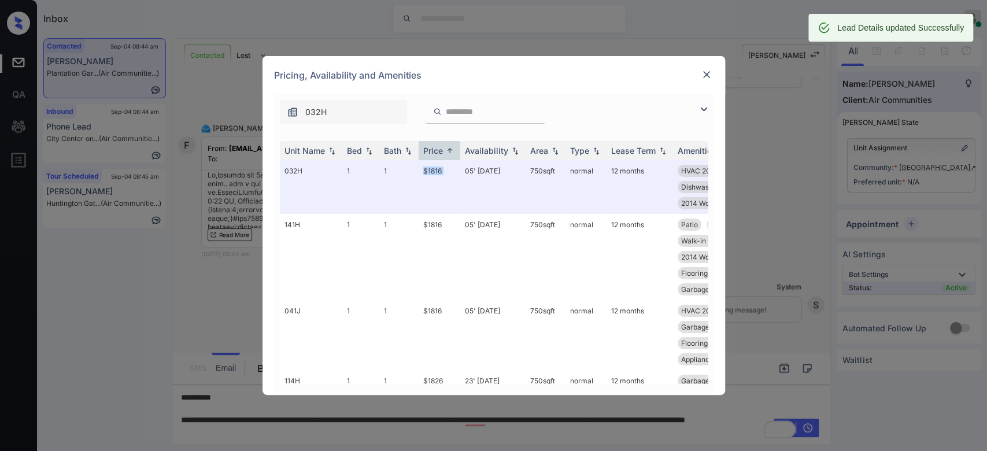
click at [703, 72] on img at bounding box center [707, 75] width 12 height 12
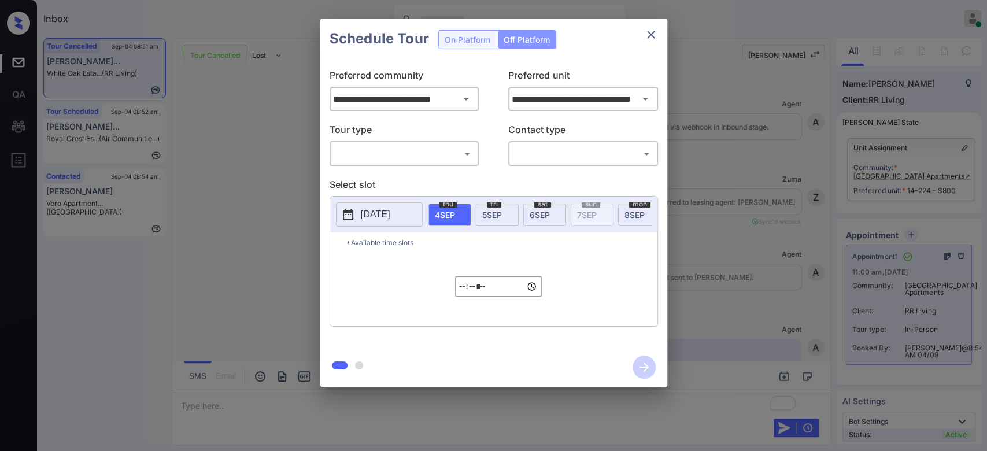
scroll to position [4073, 0]
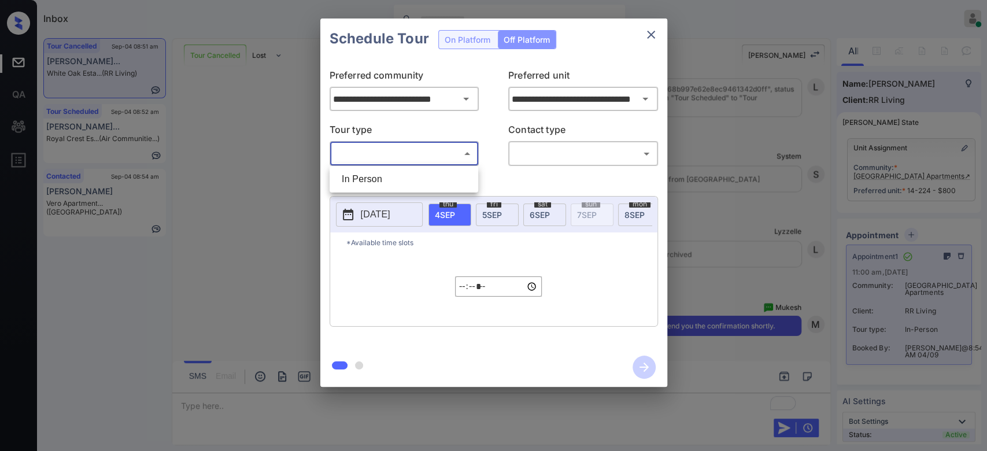
click at [457, 157] on body "Inbox Mukesh Online Set yourself offline Set yourself on break Profile Switch t…" at bounding box center [493, 225] width 987 height 451
click at [399, 178] on li "In Person" at bounding box center [404, 179] width 143 height 21
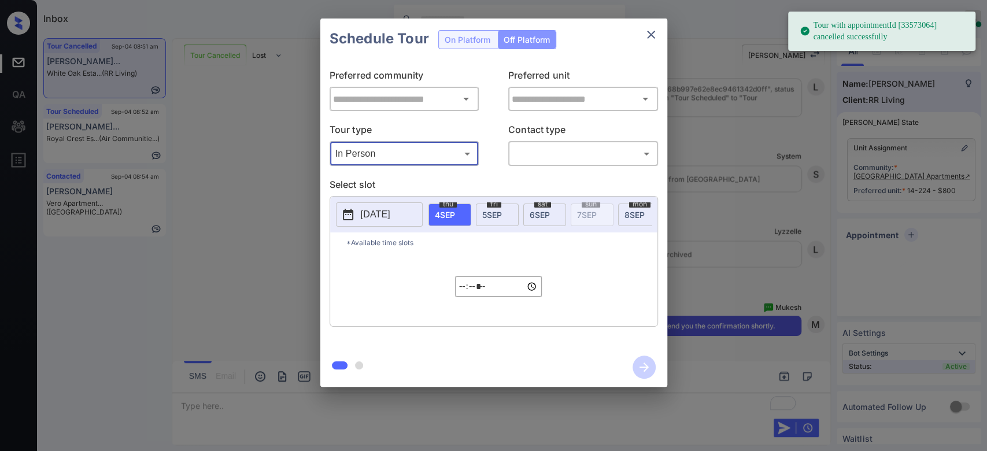
type input "********"
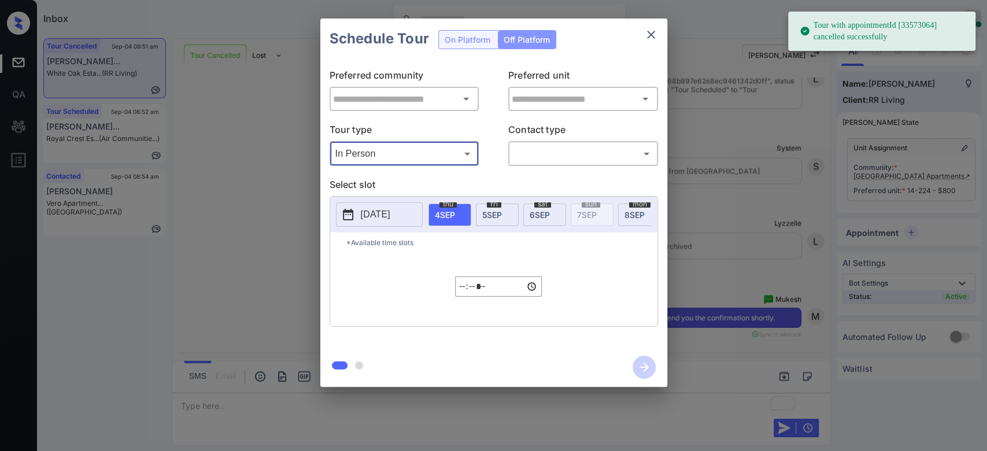
type input "**********"
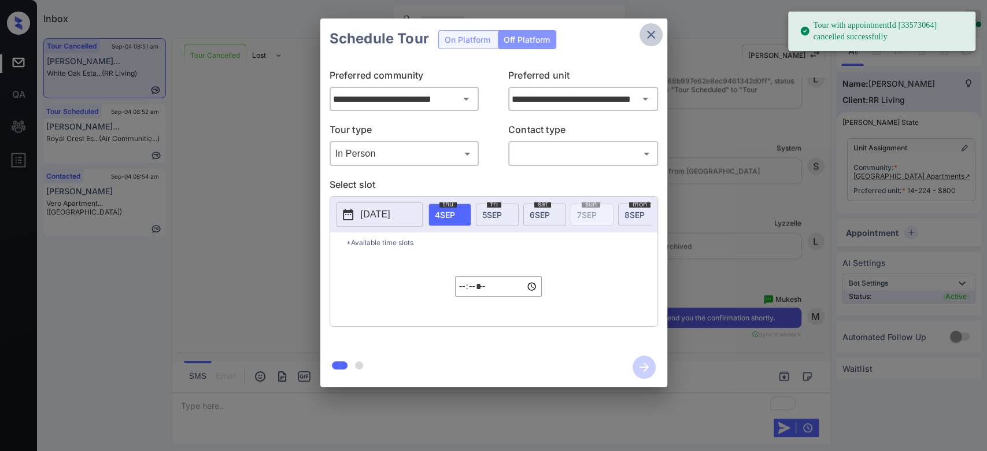
click at [649, 32] on icon "close" at bounding box center [651, 35] width 14 height 14
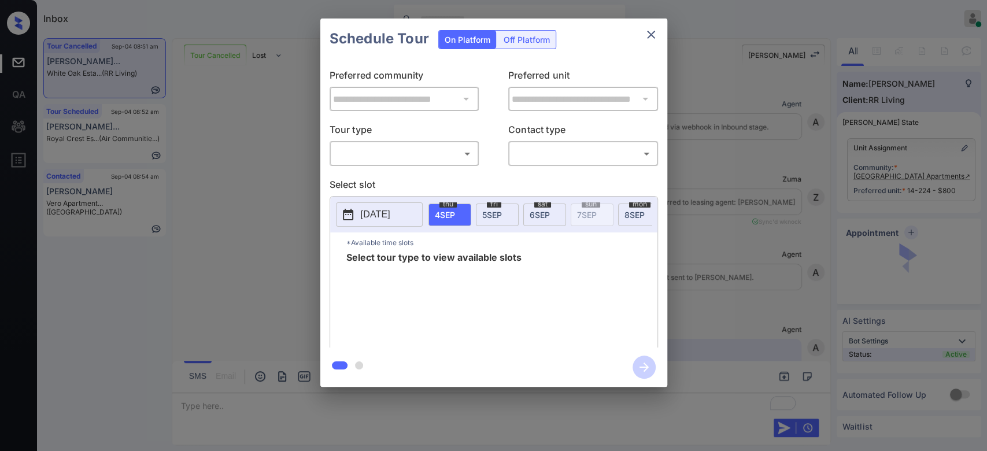
scroll to position [4228, 0]
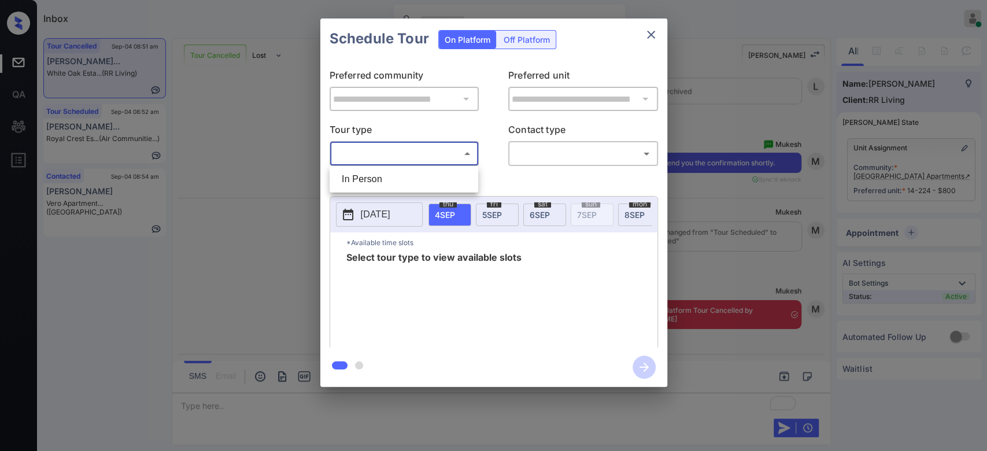
click at [413, 156] on body "Inbox Mukesh Online Set yourself offline Set yourself on break Profile Switch t…" at bounding box center [493, 225] width 987 height 451
click at [387, 177] on li "In Person" at bounding box center [404, 179] width 143 height 21
type input "********"
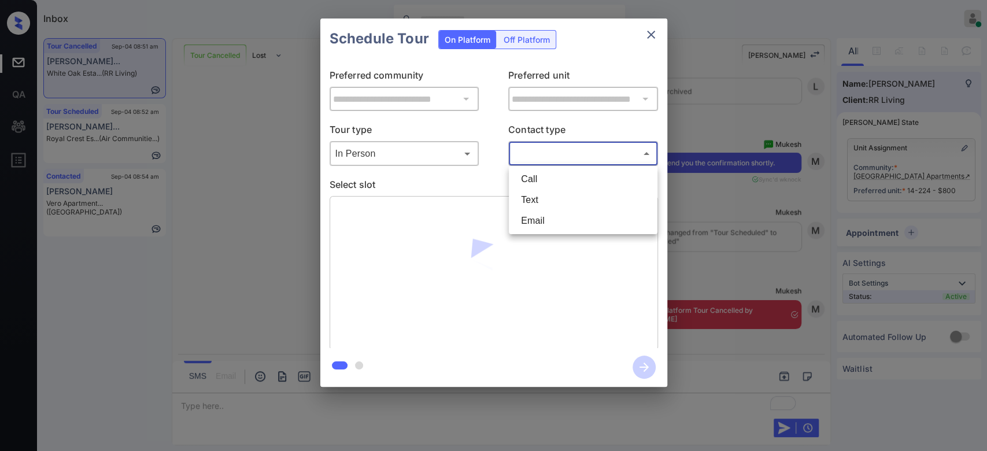
drag, startPoint x: 568, startPoint y: 155, endPoint x: 544, endPoint y: 199, distance: 49.9
click at [544, 199] on body "Inbox Mukesh Online Set yourself offline Set yourself on break Profile Switch t…" at bounding box center [493, 225] width 987 height 451
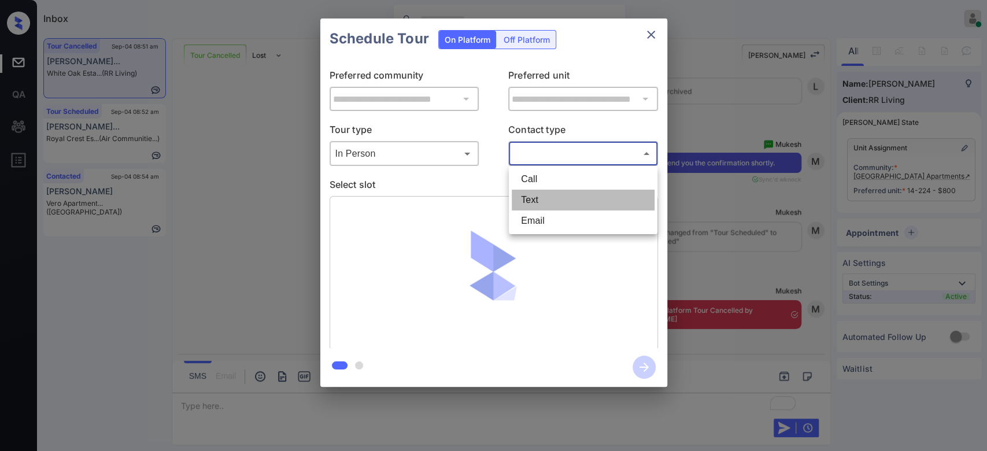
click at [544, 199] on li "Text" at bounding box center [583, 200] width 143 height 21
type input "****"
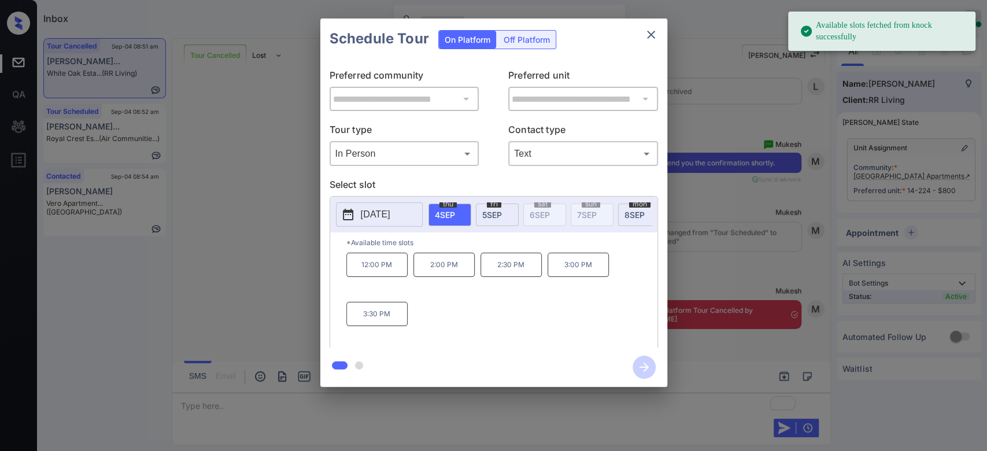
click at [493, 210] on span "[DATE]" at bounding box center [492, 215] width 20 height 10
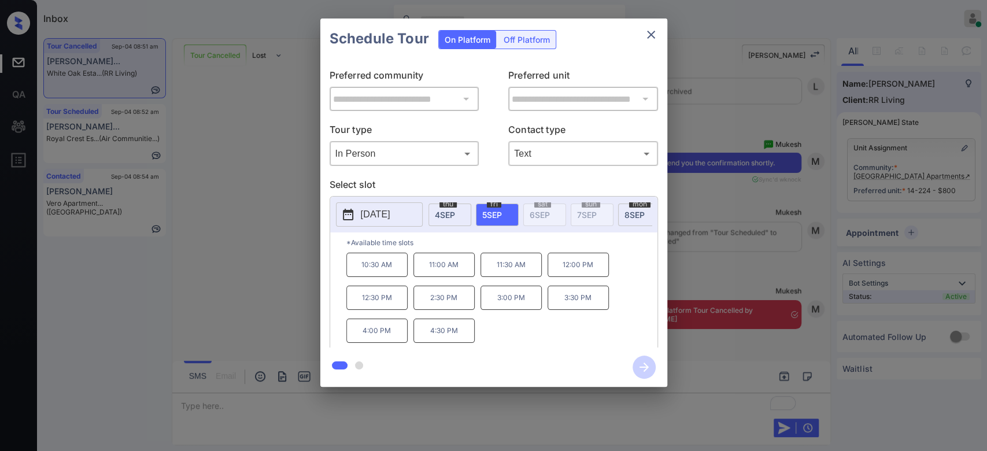
click at [435, 277] on p "11:00 AM" at bounding box center [443, 265] width 61 height 24
click at [634, 372] on icon "button" at bounding box center [644, 367] width 23 height 23
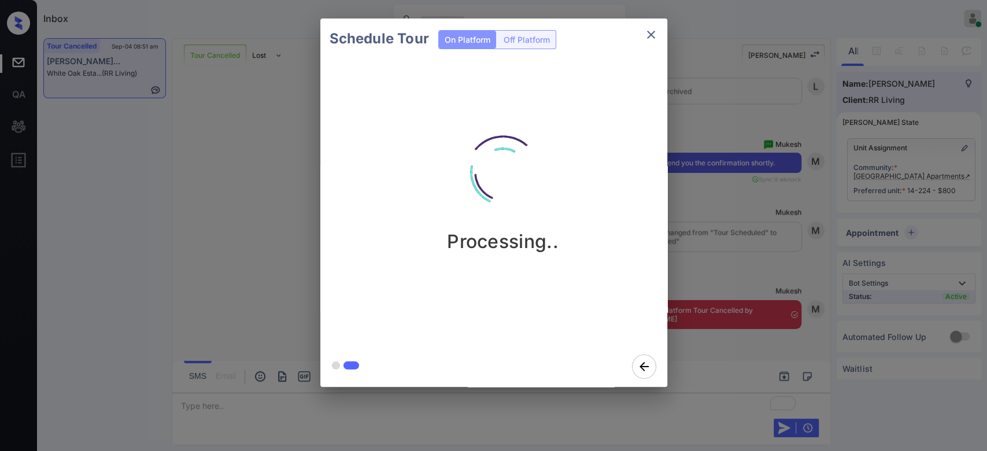
click at [738, 259] on div "Schedule Tour On Platform Off Platform Processing.." at bounding box center [493, 202] width 987 height 405
